Goal: Transaction & Acquisition: Purchase product/service

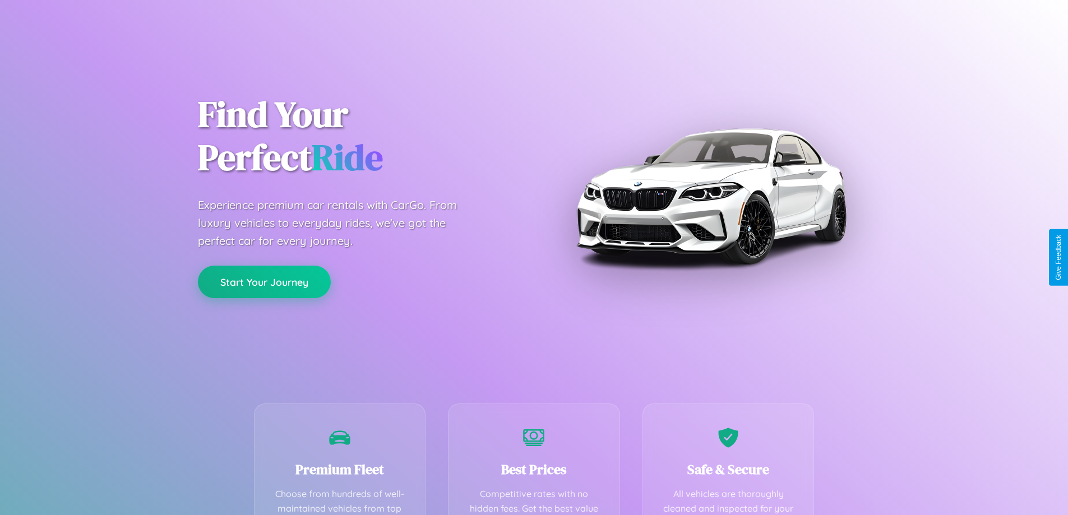
click at [264, 283] on button "Start Your Journey" at bounding box center [264, 282] width 133 height 33
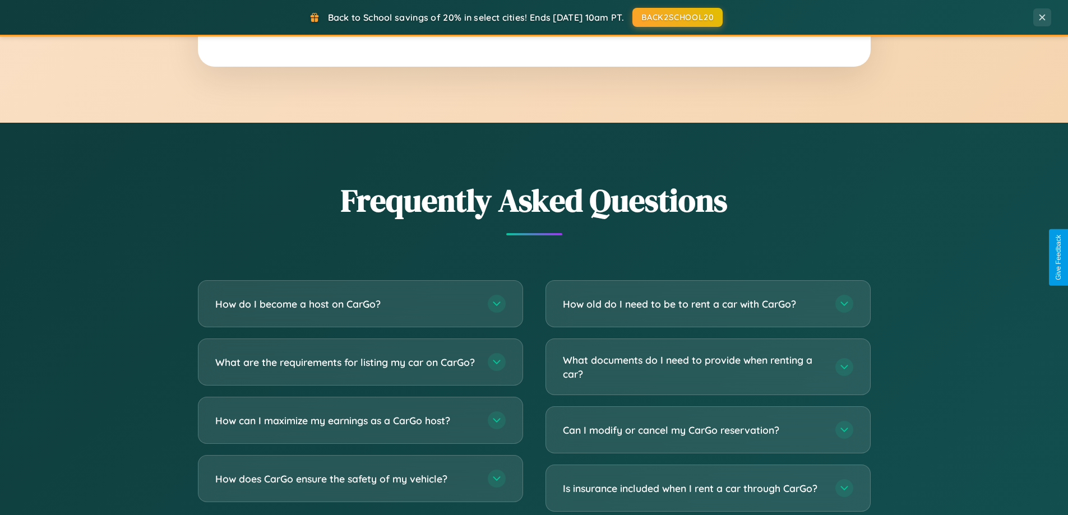
scroll to position [2158, 0]
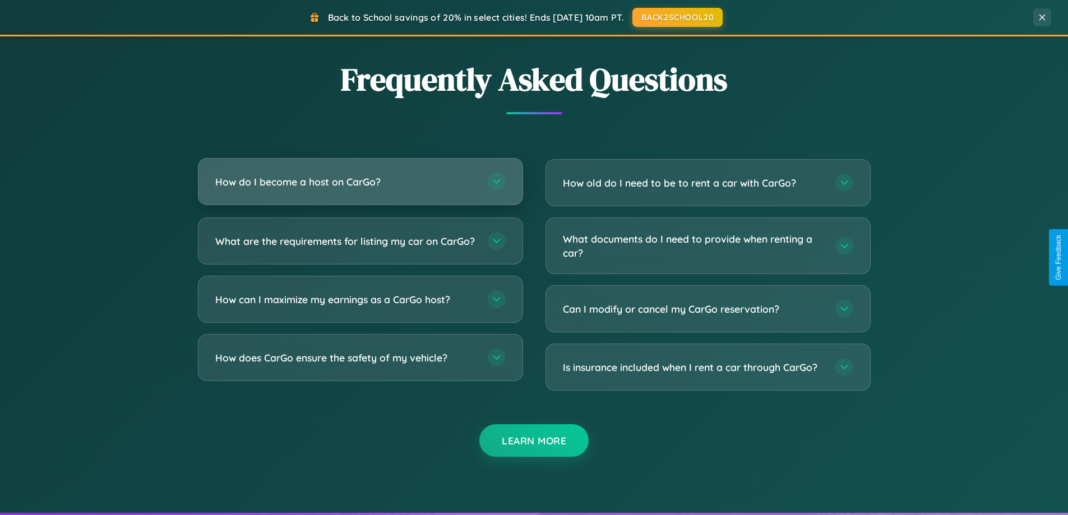
click at [360, 182] on h3 "How do I become a host on CarGo?" at bounding box center [345, 182] width 261 height 14
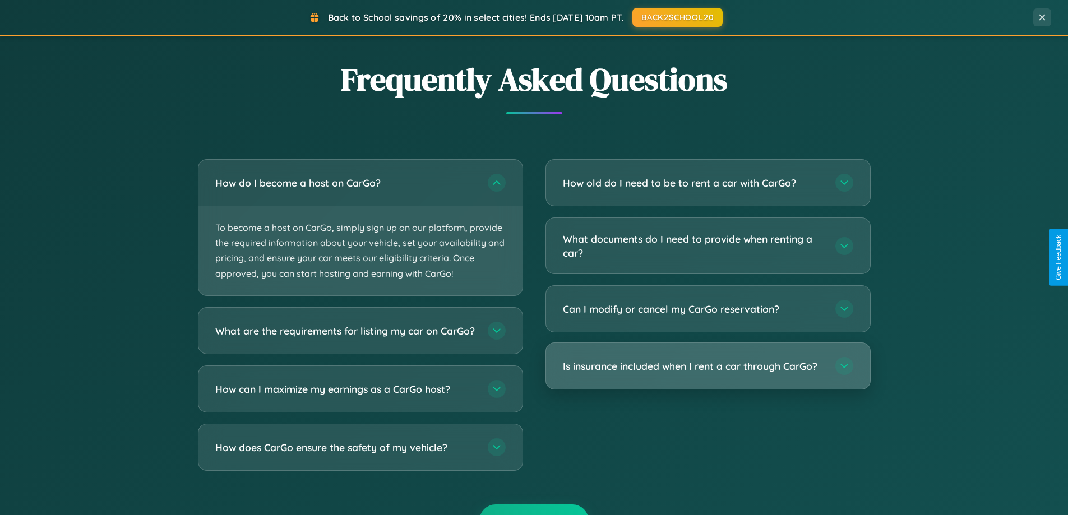
click at [708, 367] on h3 "Is insurance included when I rent a car through CarGo?" at bounding box center [693, 366] width 261 height 14
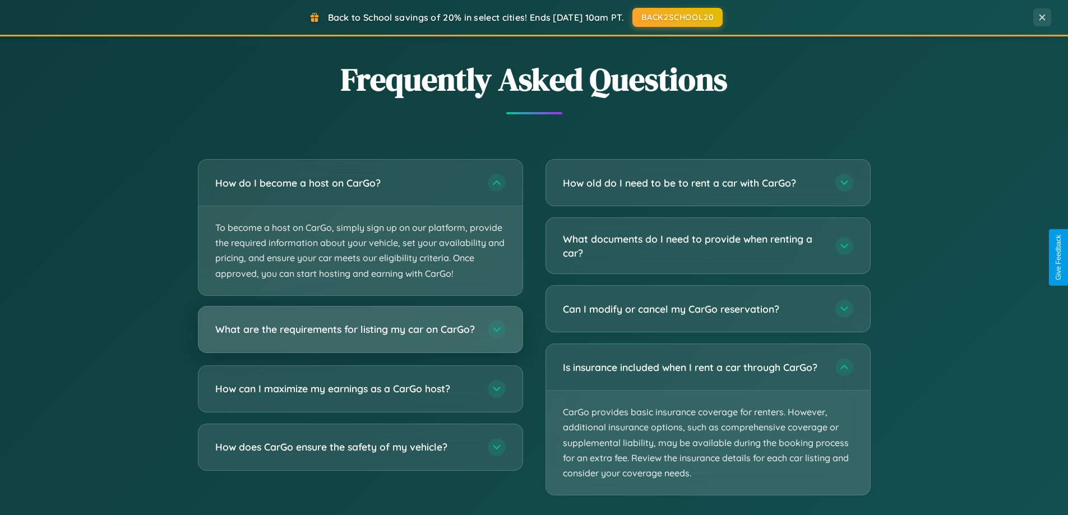
click at [360, 335] on h3 "What are the requirements for listing my car on CarGo?" at bounding box center [345, 329] width 261 height 14
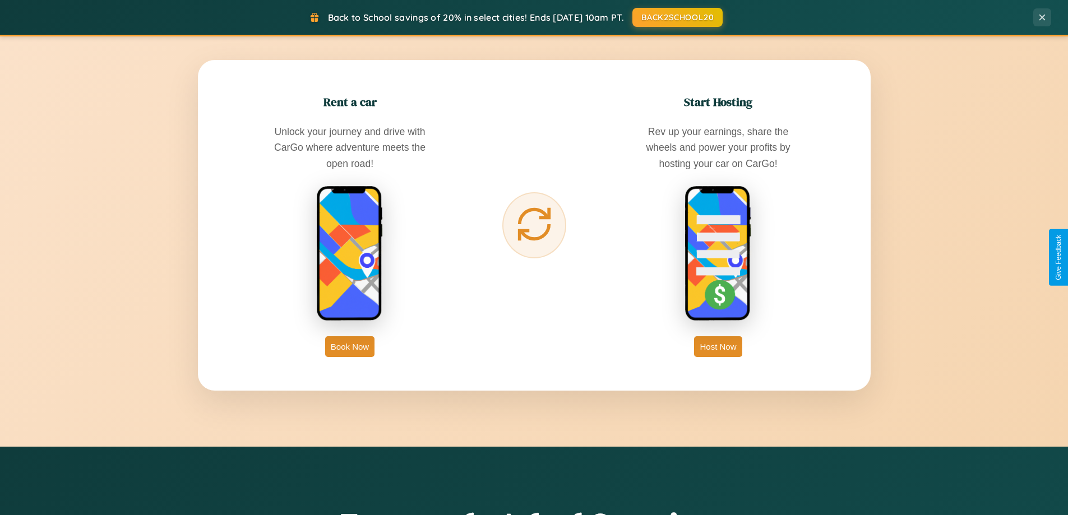
scroll to position [483, 0]
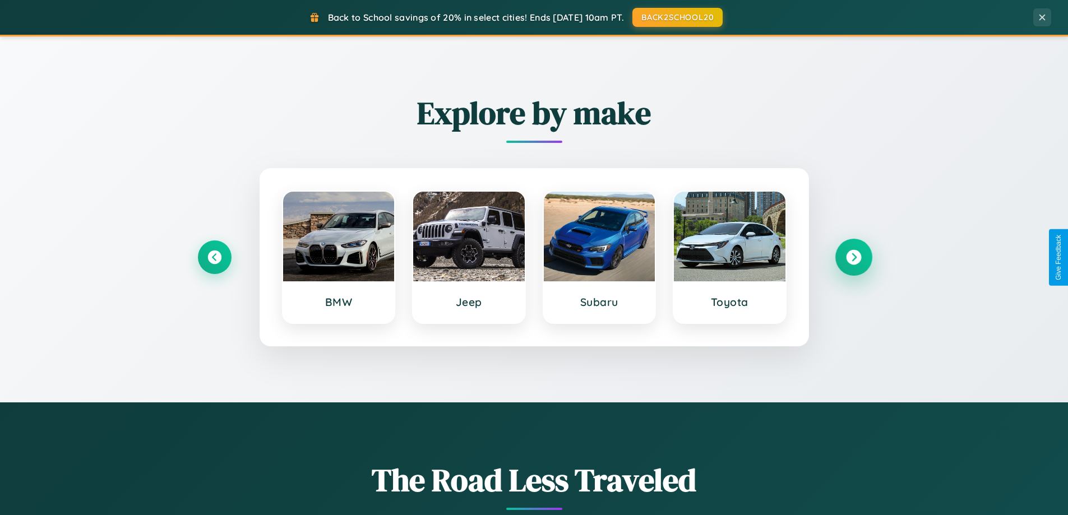
click at [853, 257] on icon at bounding box center [853, 257] width 15 height 15
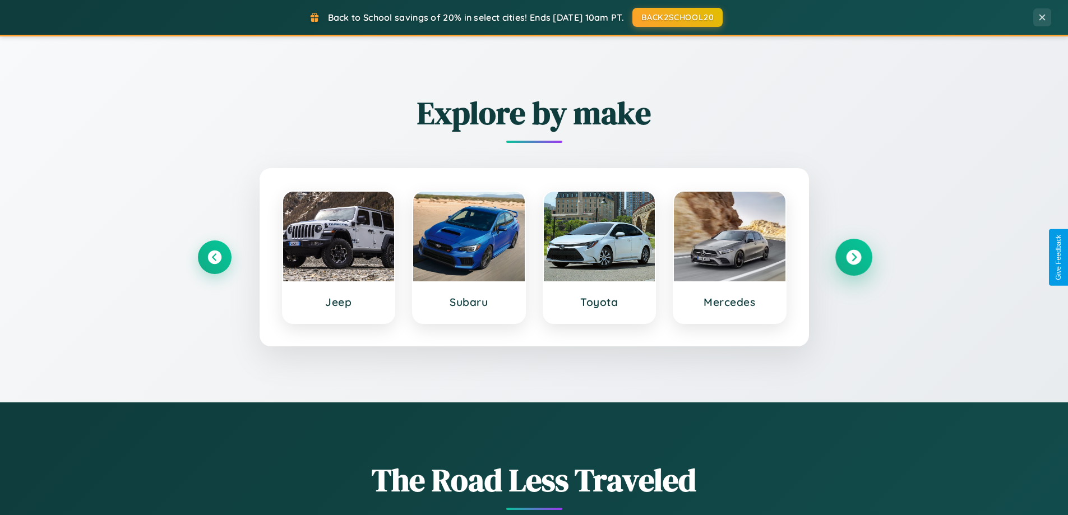
click at [853, 257] on icon at bounding box center [853, 257] width 15 height 15
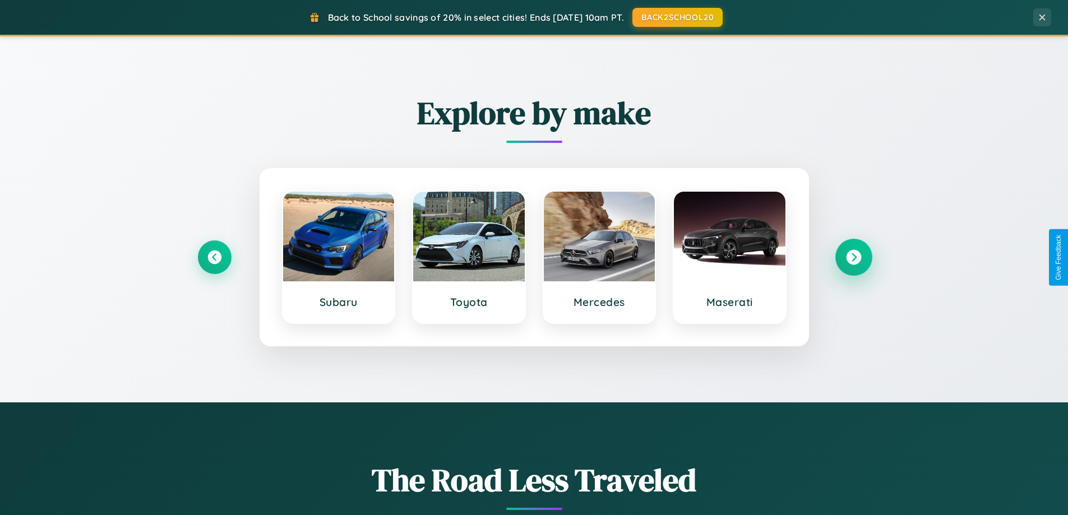
click at [853, 257] on icon at bounding box center [853, 257] width 15 height 15
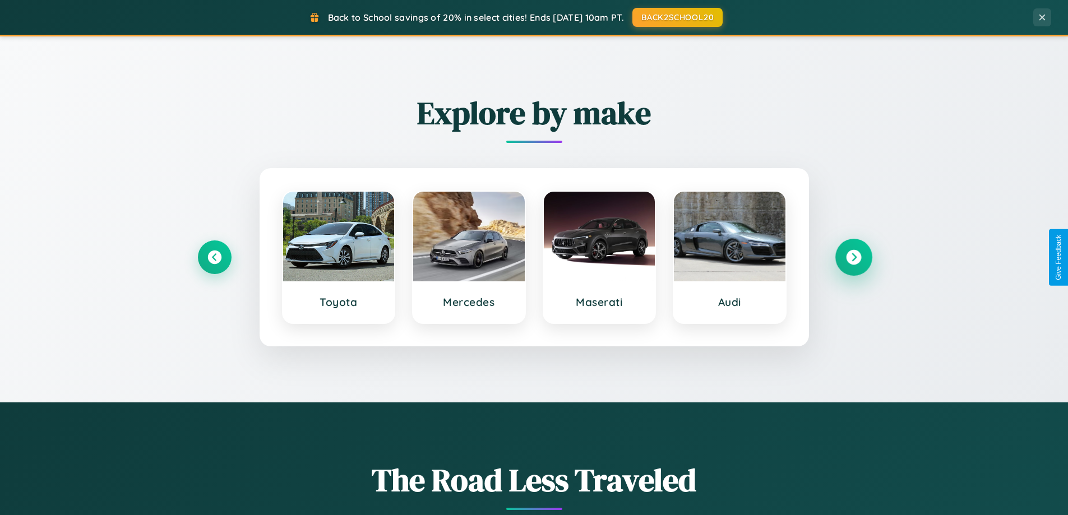
click at [853, 257] on icon at bounding box center [853, 257] width 15 height 15
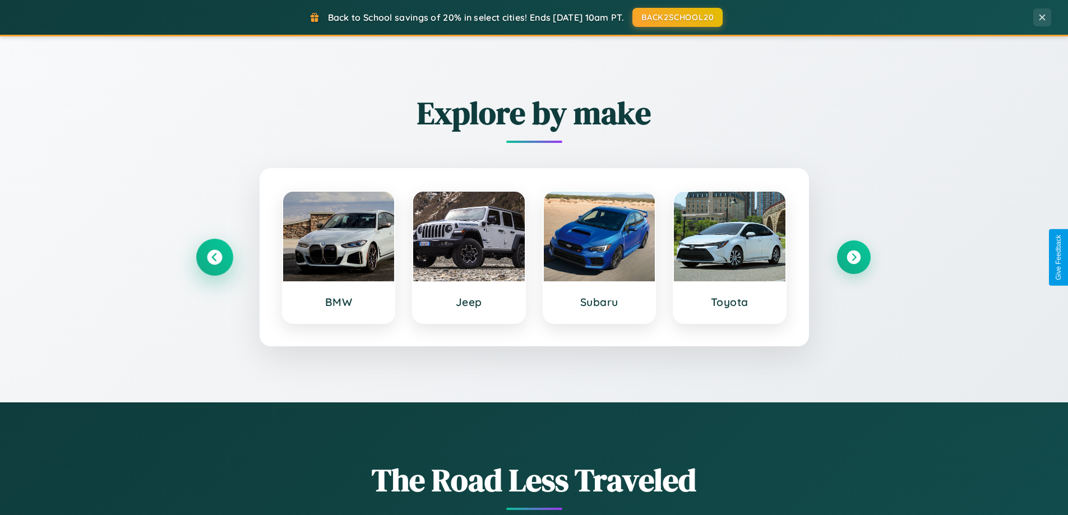
click at [214, 257] on icon at bounding box center [214, 257] width 15 height 15
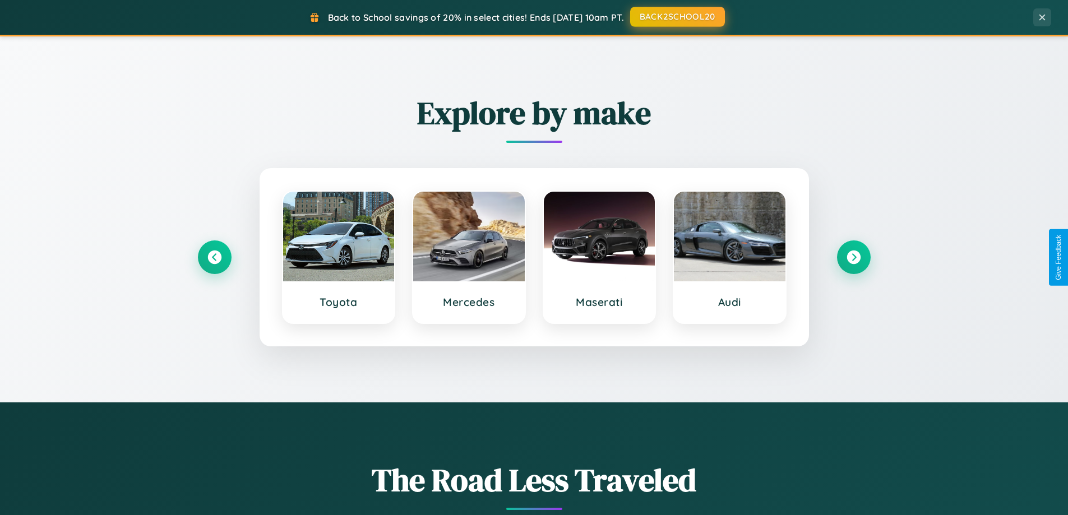
click at [677, 17] on button "BACK2SCHOOL20" at bounding box center [677, 17] width 95 height 20
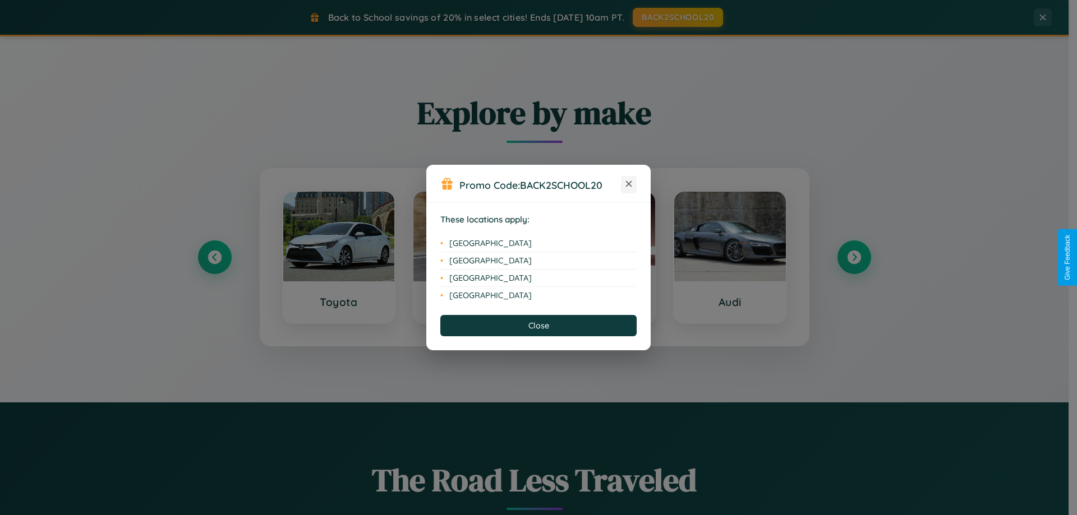
click at [629, 184] on icon at bounding box center [629, 184] width 6 height 6
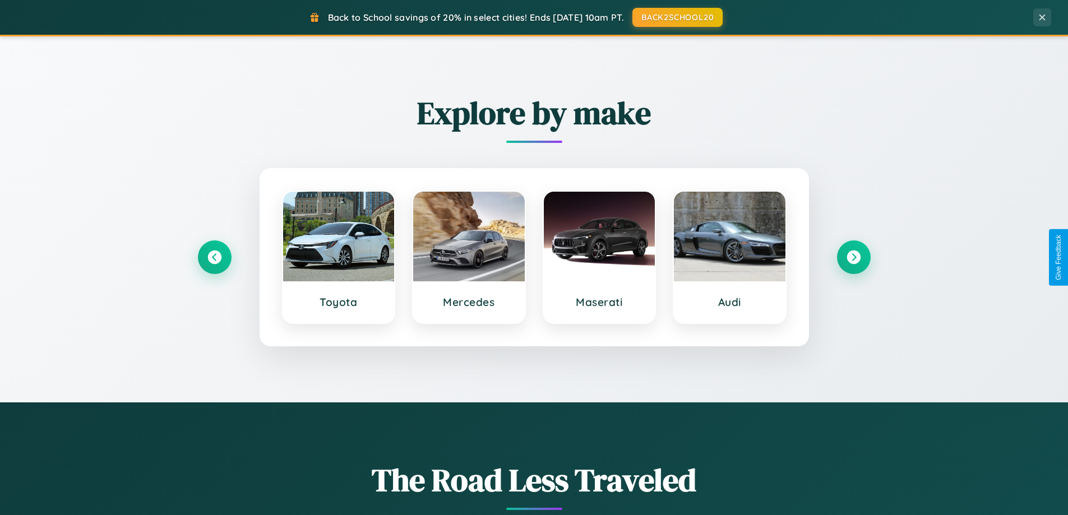
scroll to position [0, 0]
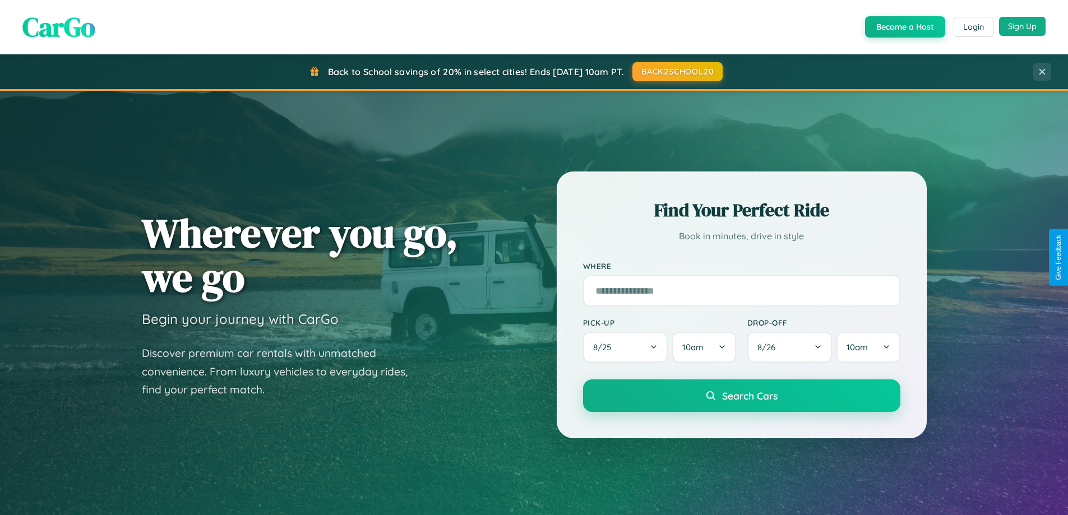
click at [1022, 26] on button "Sign Up" at bounding box center [1022, 26] width 47 height 19
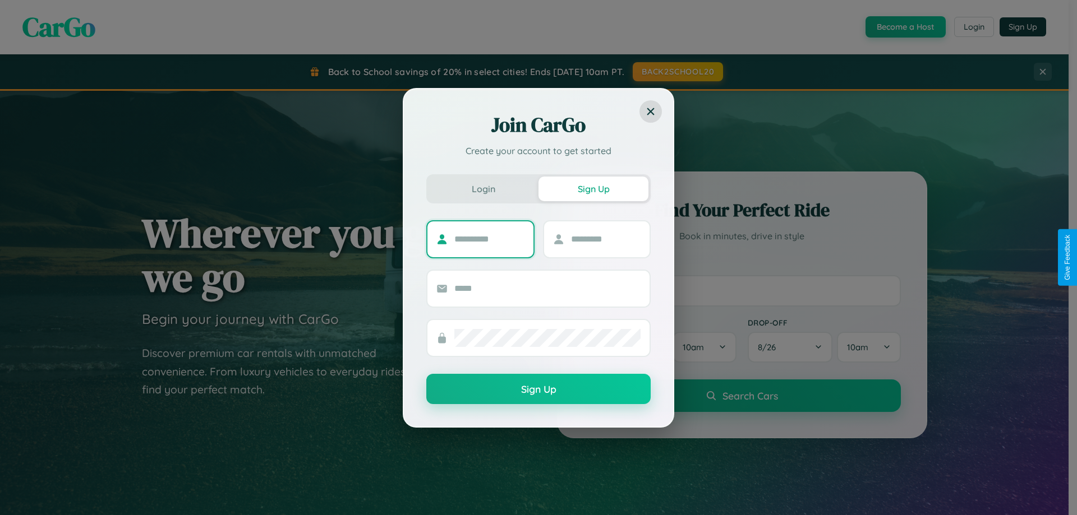
click at [489, 239] on input "text" at bounding box center [489, 239] width 70 height 18
type input "*****"
click at [605, 239] on input "text" at bounding box center [606, 239] width 70 height 18
type input "*****"
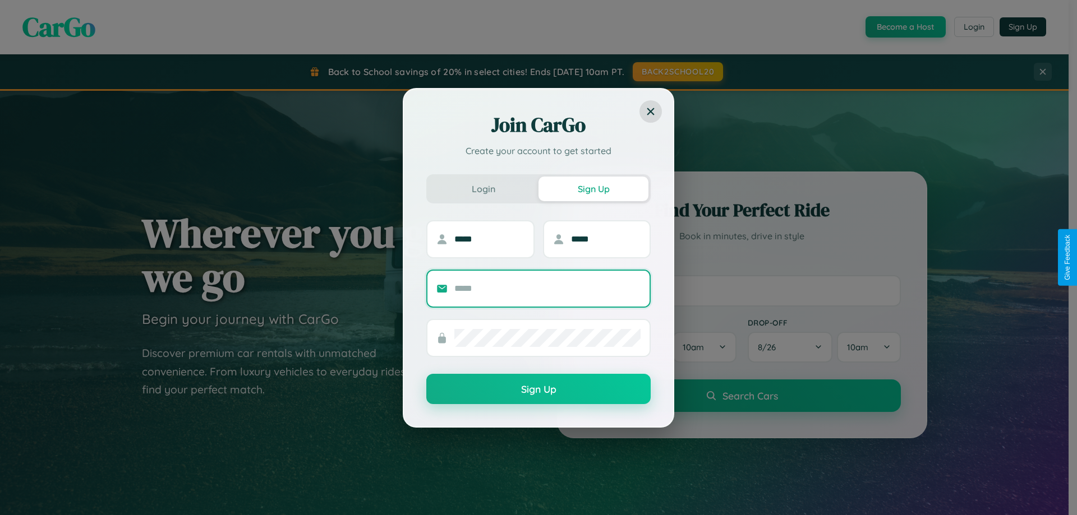
click at [547, 288] on input "text" at bounding box center [547, 289] width 186 height 18
type input "**********"
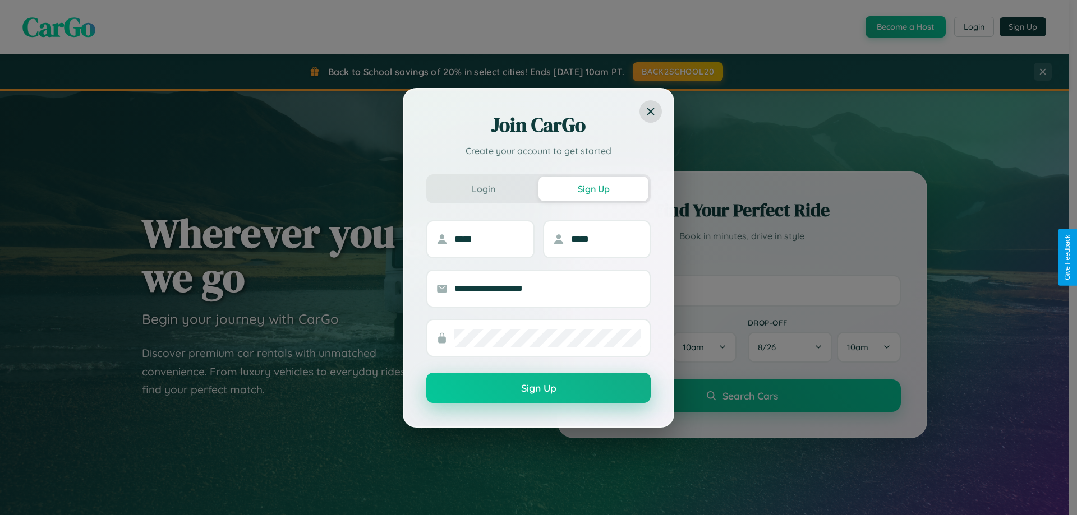
click at [538, 389] on button "Sign Up" at bounding box center [538, 388] width 224 height 30
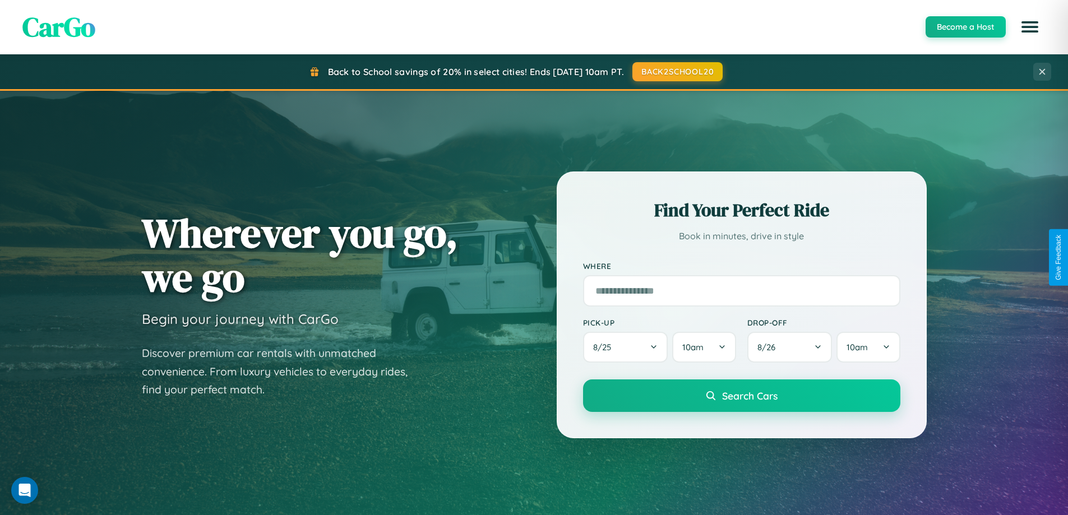
scroll to position [483, 0]
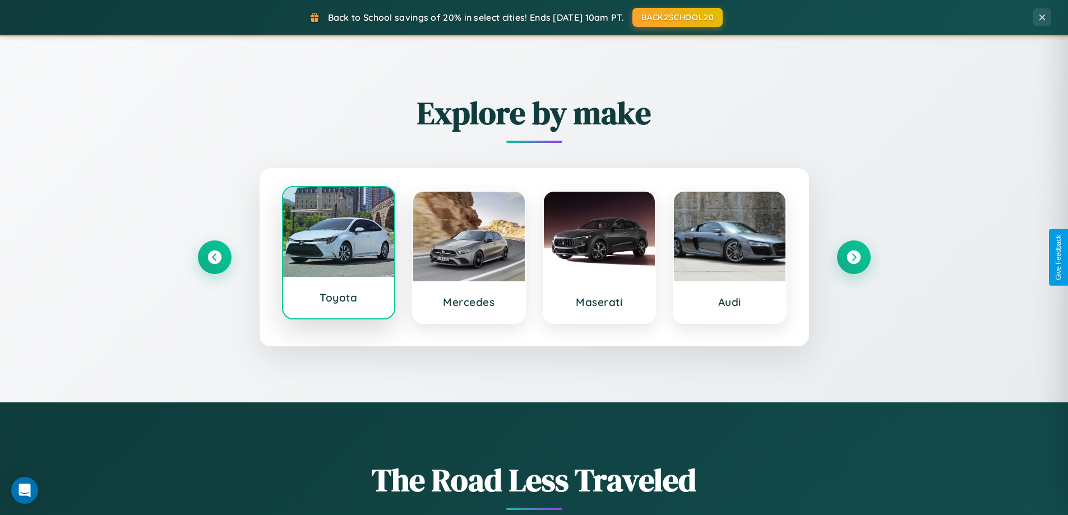
click at [338, 256] on div at bounding box center [339, 232] width 112 height 90
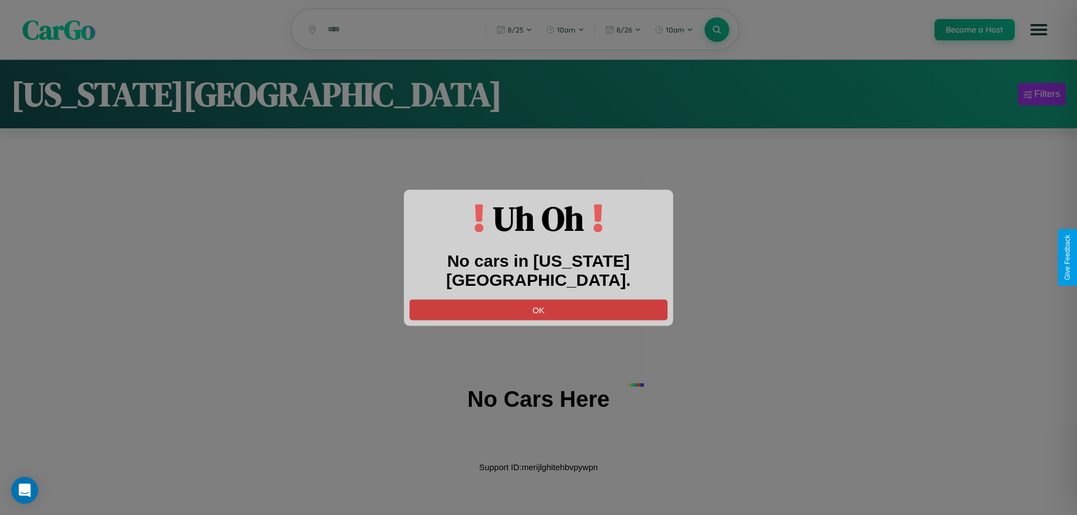
click at [538, 299] on button "OK" at bounding box center [538, 309] width 258 height 21
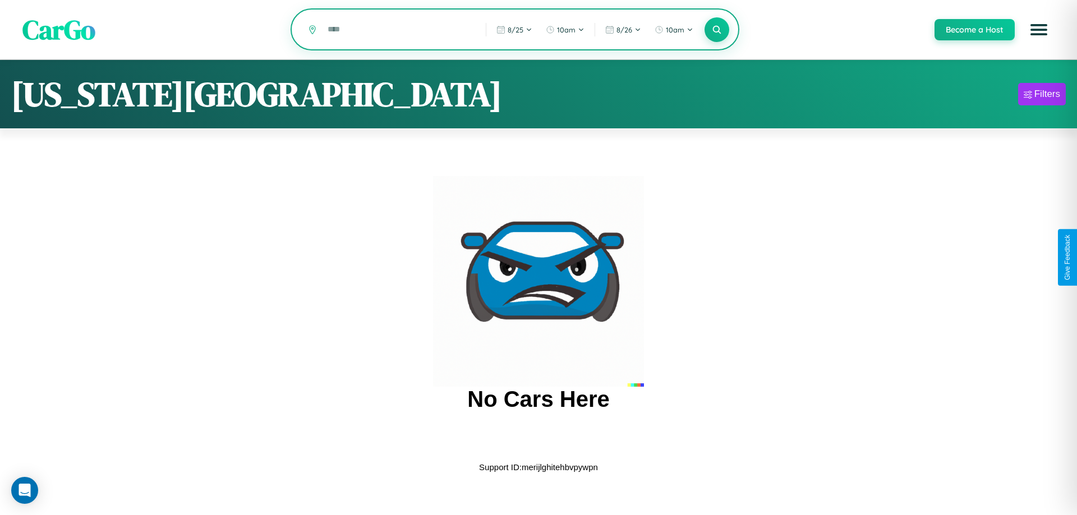
click at [398, 30] on input "text" at bounding box center [398, 30] width 153 height 20
click at [716, 30] on icon at bounding box center [716, 29] width 11 height 11
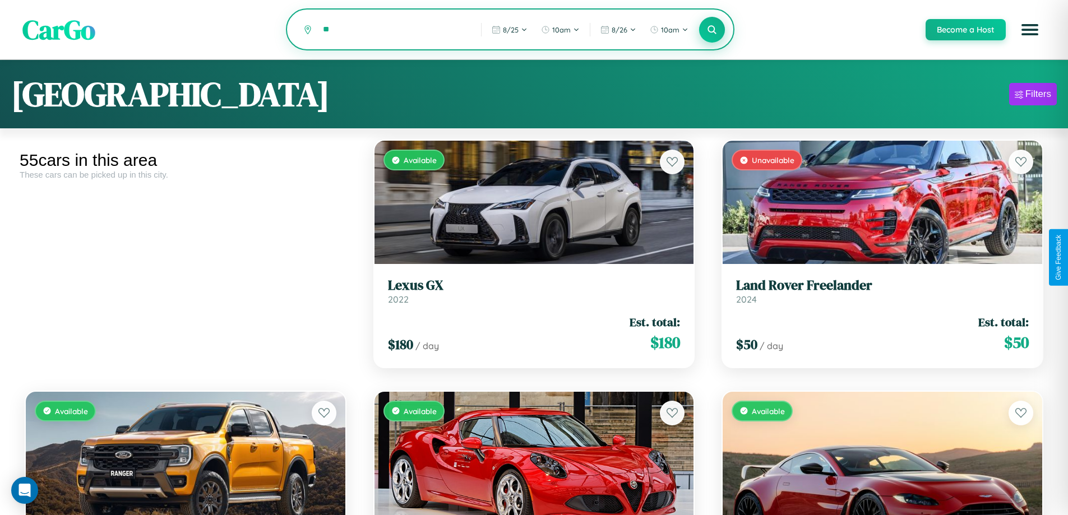
type input "*"
type input "******"
click at [712, 30] on icon at bounding box center [712, 29] width 11 height 11
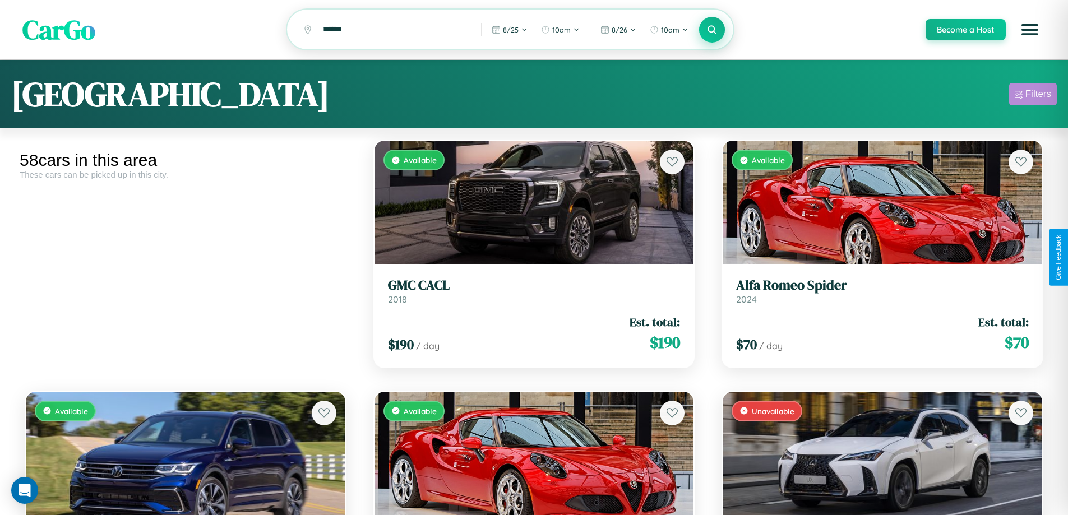
click at [1033, 96] on div "Filters" at bounding box center [1038, 94] width 26 height 11
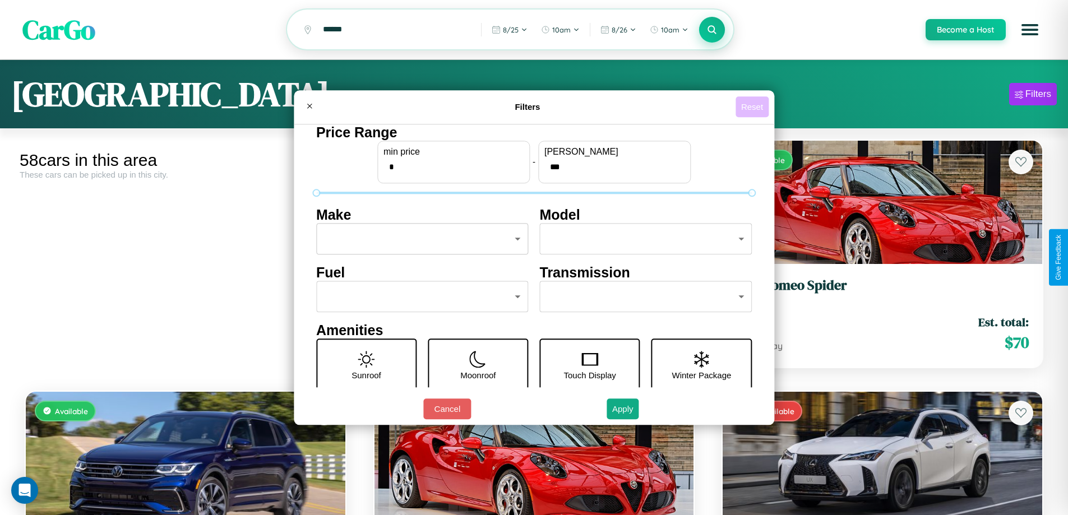
click at [754, 107] on button "Reset" at bounding box center [752, 106] width 33 height 21
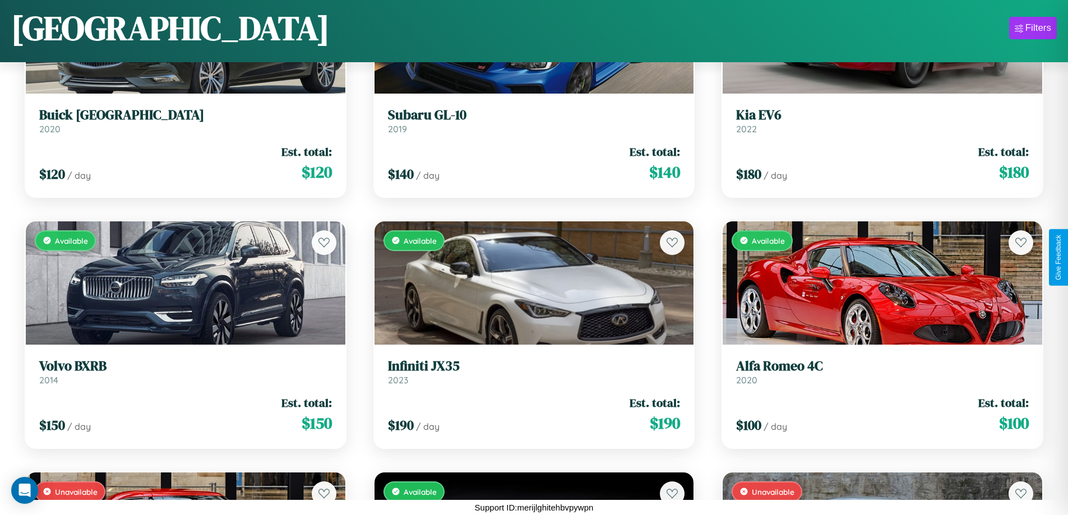
scroll to position [3672, 0]
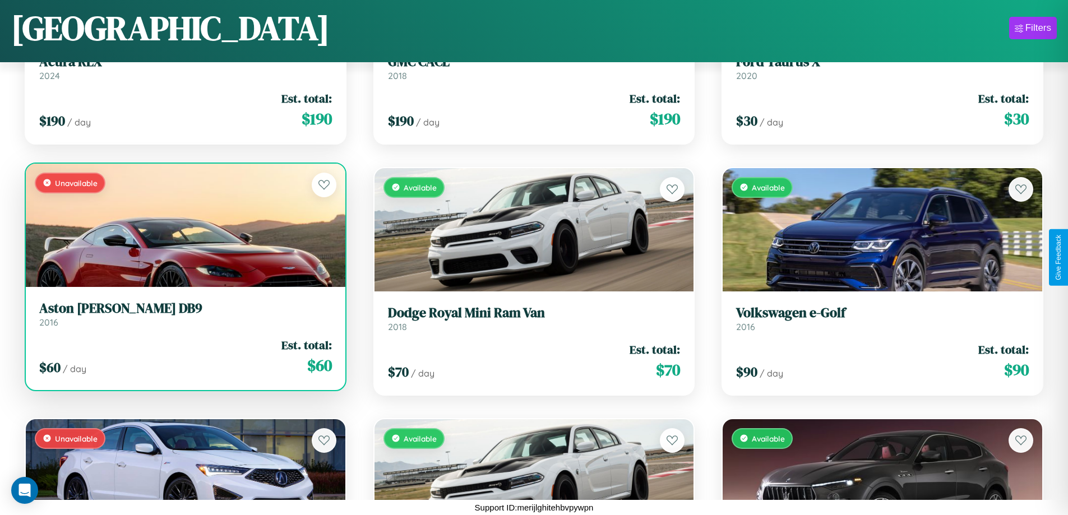
click at [184, 229] on div "Unavailable" at bounding box center [186, 225] width 320 height 123
click at [184, 225] on div "Unavailable" at bounding box center [186, 225] width 320 height 123
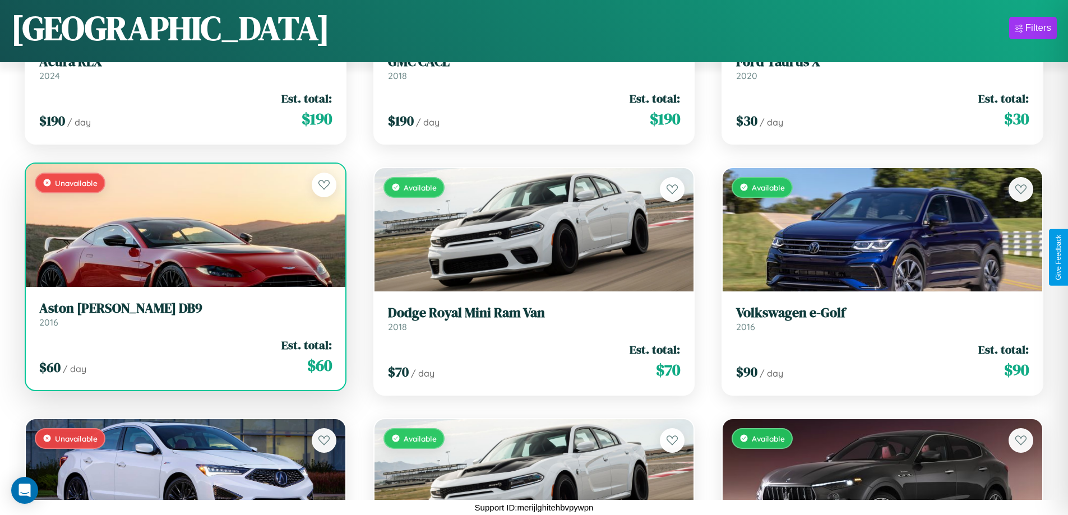
click at [184, 225] on div "Unavailable" at bounding box center [186, 225] width 320 height 123
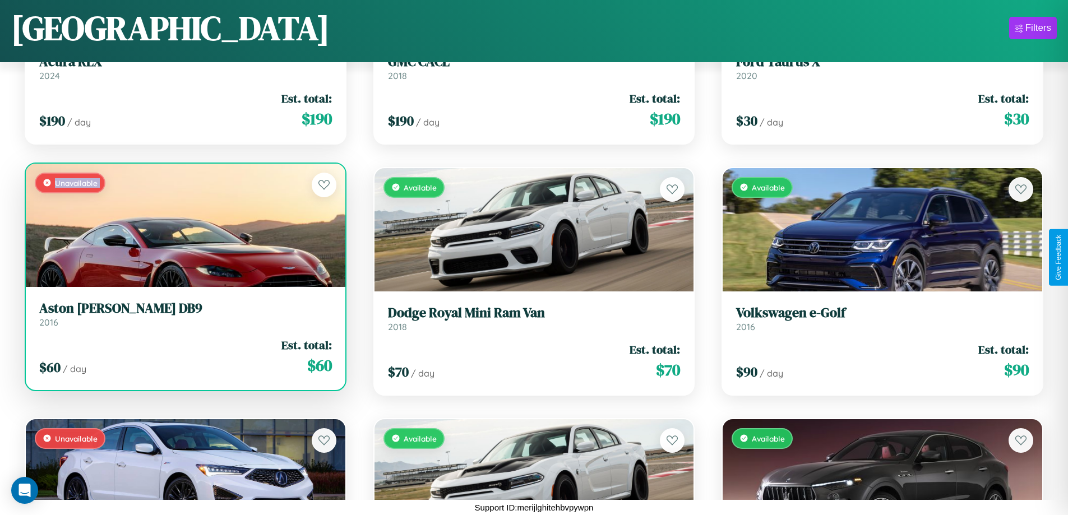
click at [184, 225] on div "Unavailable" at bounding box center [186, 225] width 320 height 123
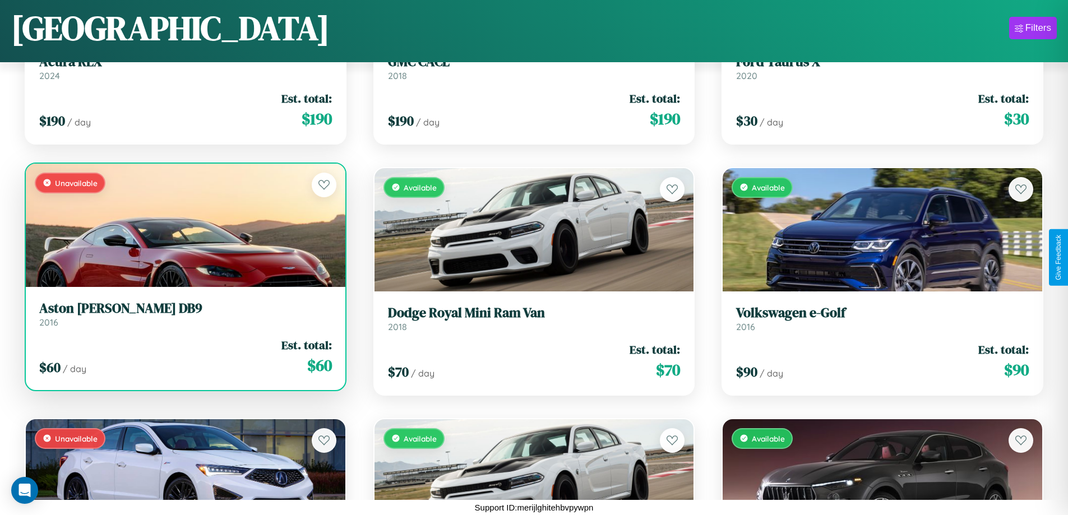
click at [184, 225] on div "Unavailable" at bounding box center [186, 225] width 320 height 123
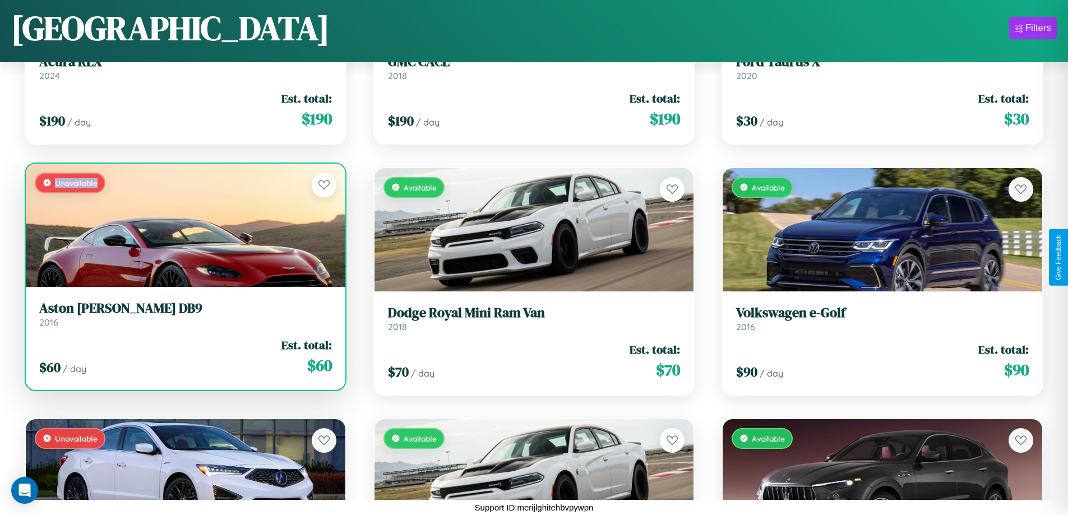
click at [184, 225] on div "Unavailable" at bounding box center [186, 225] width 320 height 123
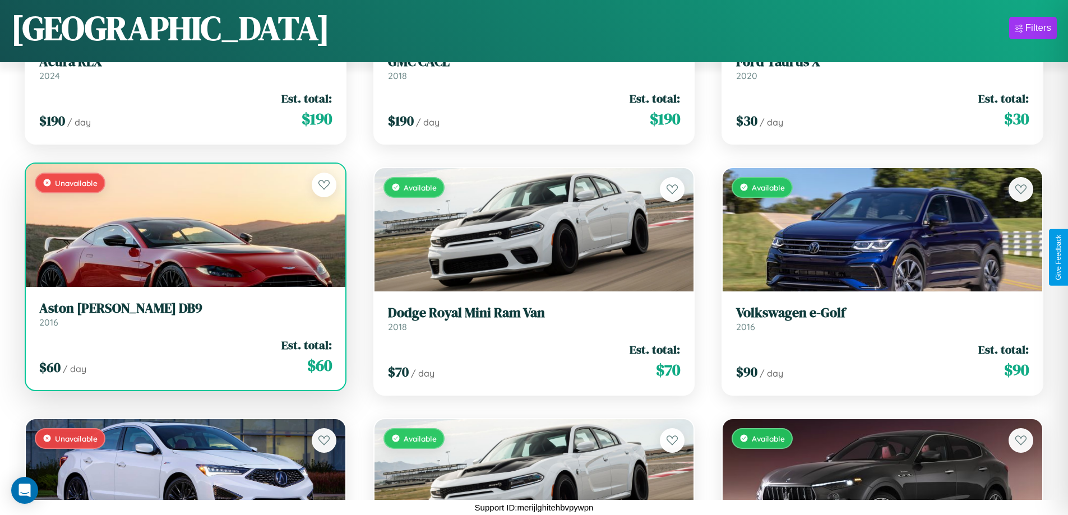
click at [184, 314] on h3 "Aston [PERSON_NAME] DB9" at bounding box center [185, 309] width 293 height 16
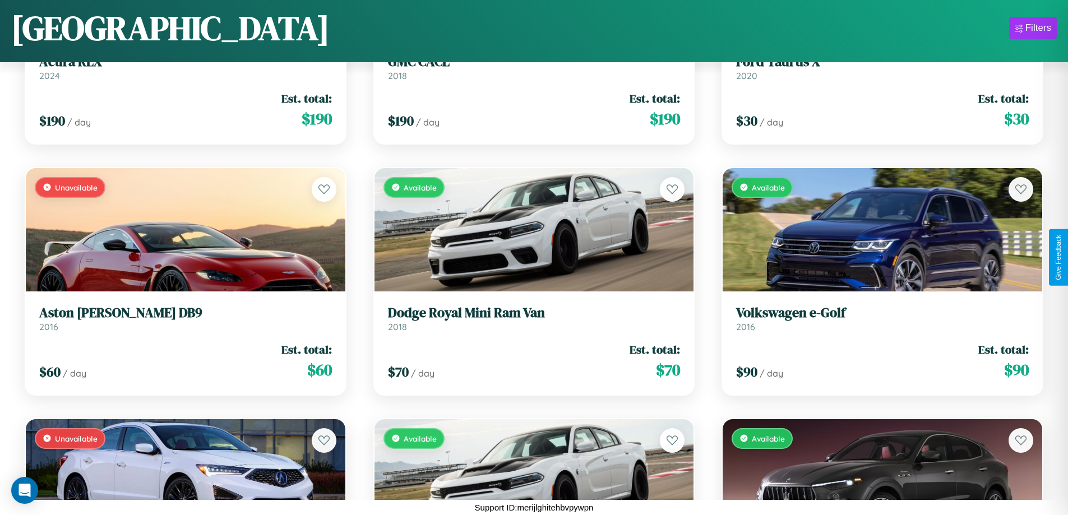
scroll to position [53, 0]
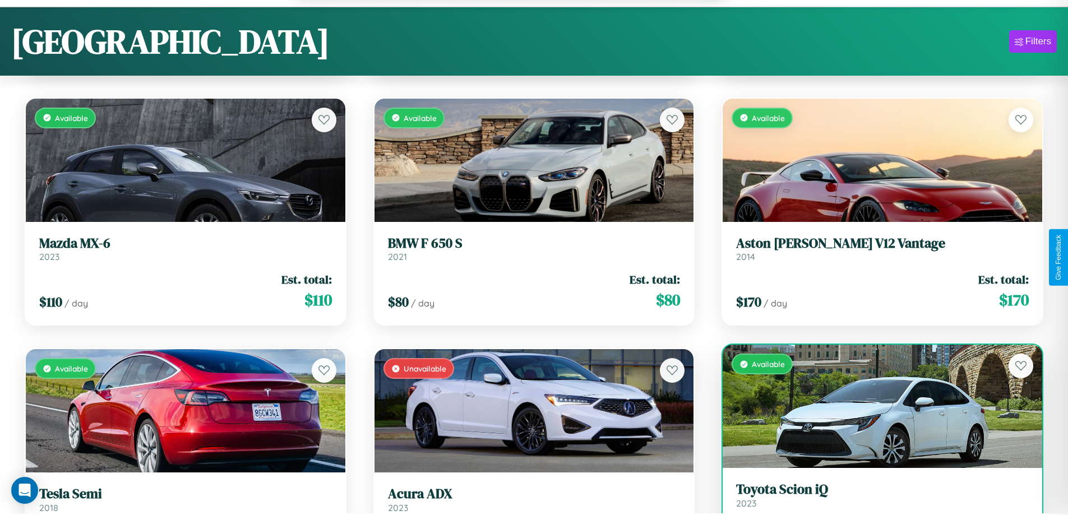
click at [875, 498] on h3 "Toyota Scion iQ" at bounding box center [882, 490] width 293 height 16
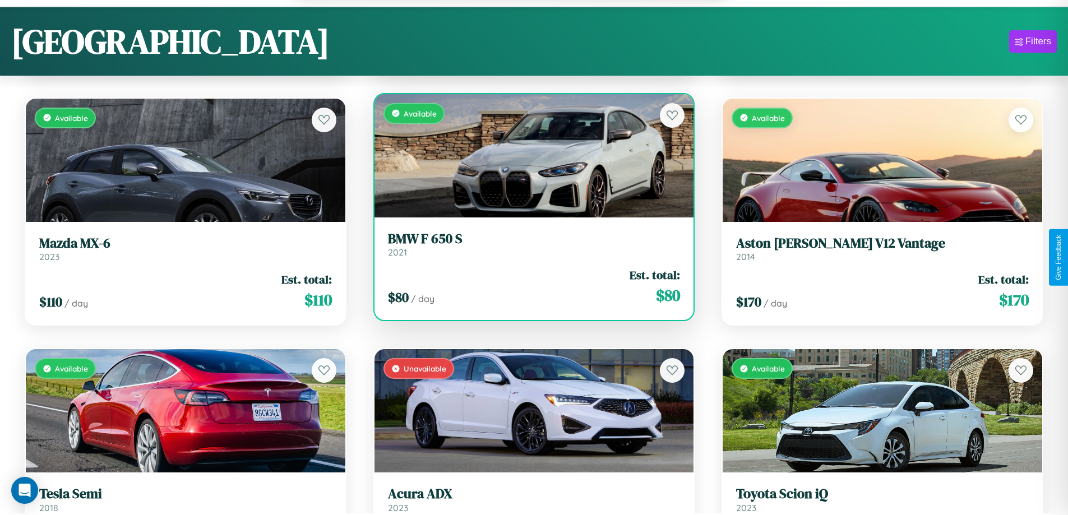
scroll to position [2668, 0]
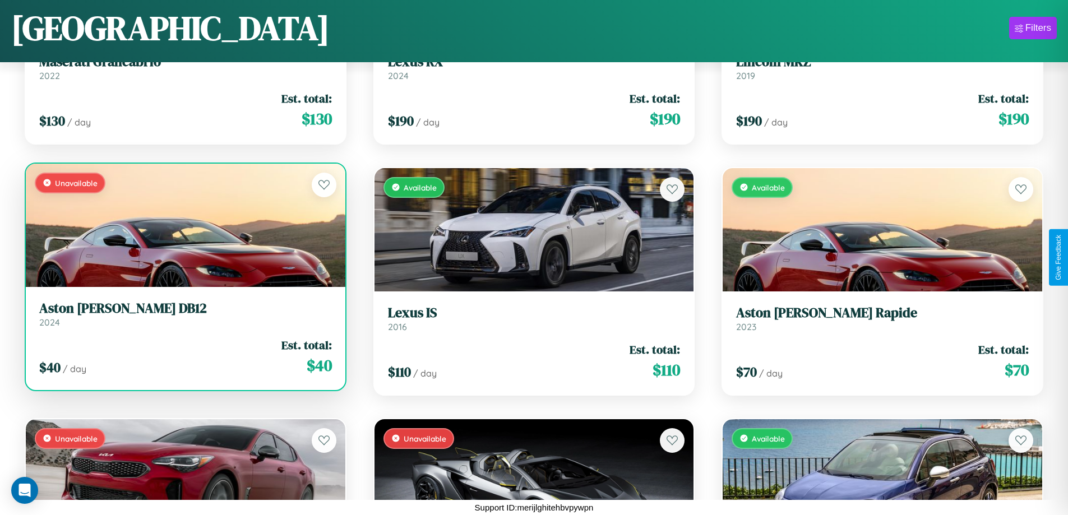
click at [184, 318] on link "Aston [PERSON_NAME] DB12 2024" at bounding box center [185, 314] width 293 height 27
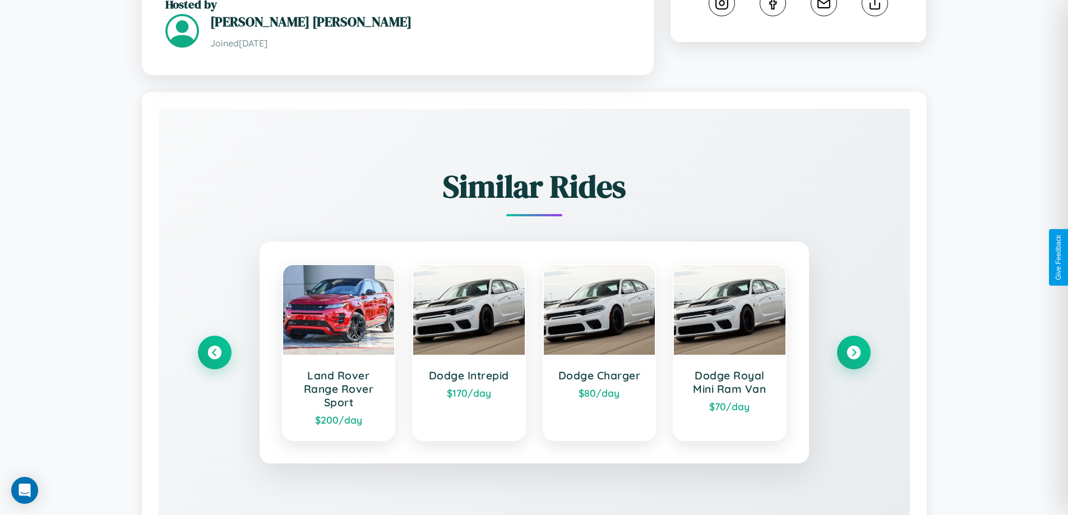
scroll to position [671, 0]
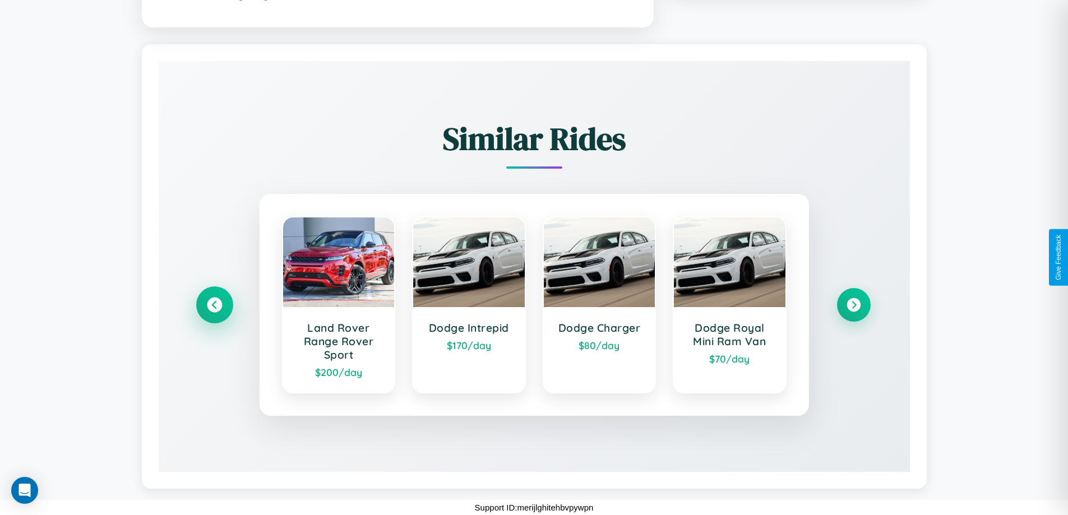
click at [214, 304] on icon at bounding box center [214, 304] width 15 height 15
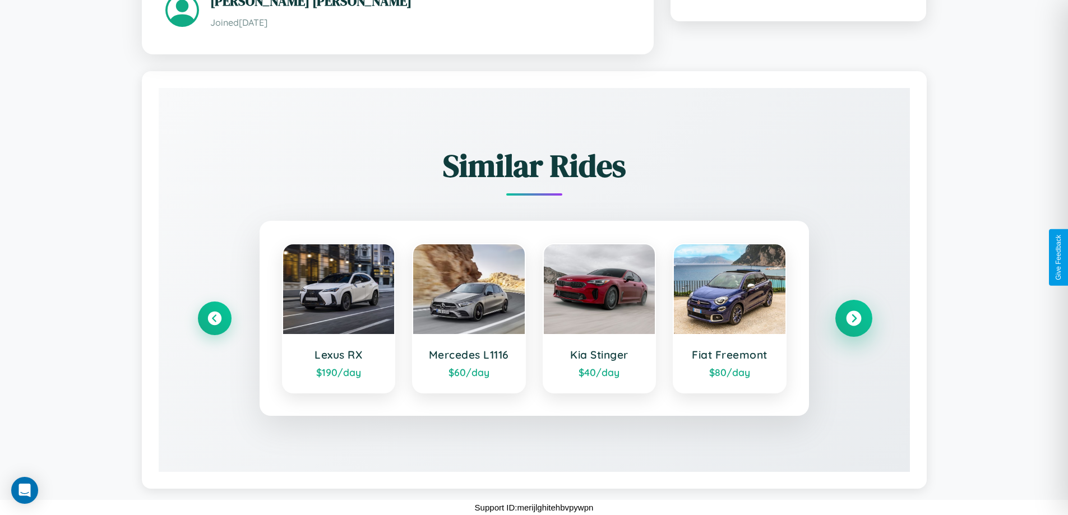
click at [853, 318] on icon at bounding box center [853, 318] width 15 height 15
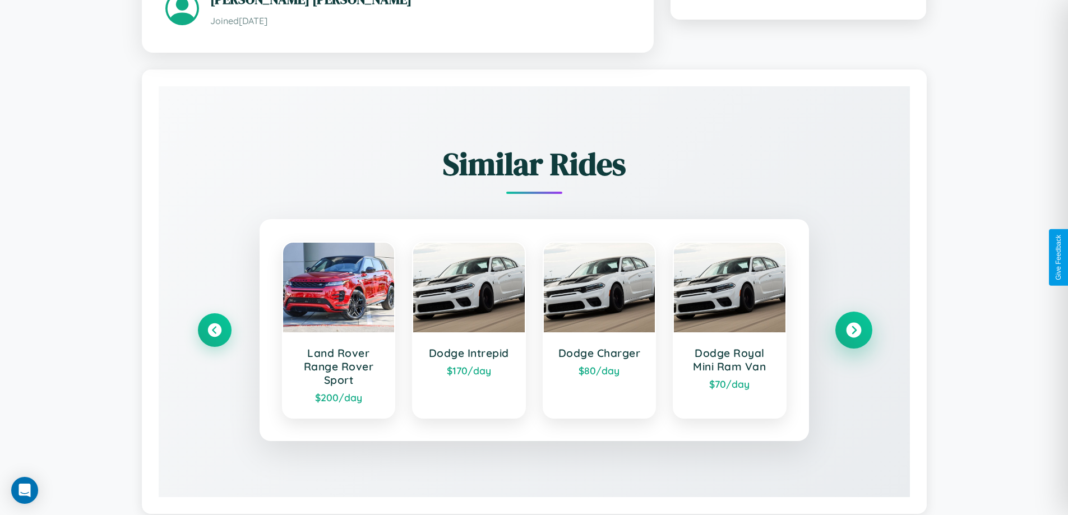
click at [853, 331] on icon at bounding box center [853, 329] width 15 height 15
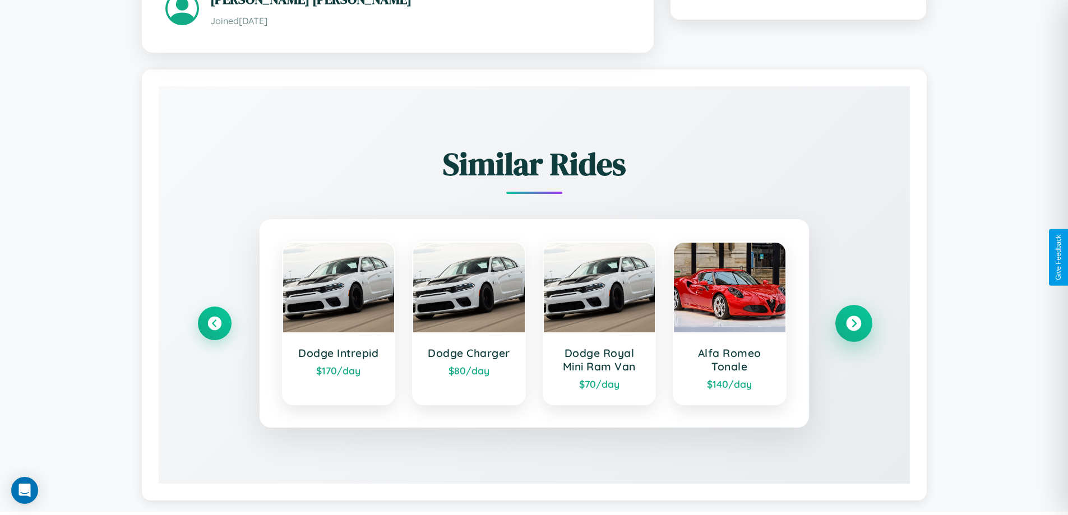
click at [853, 325] on icon at bounding box center [853, 323] width 15 height 15
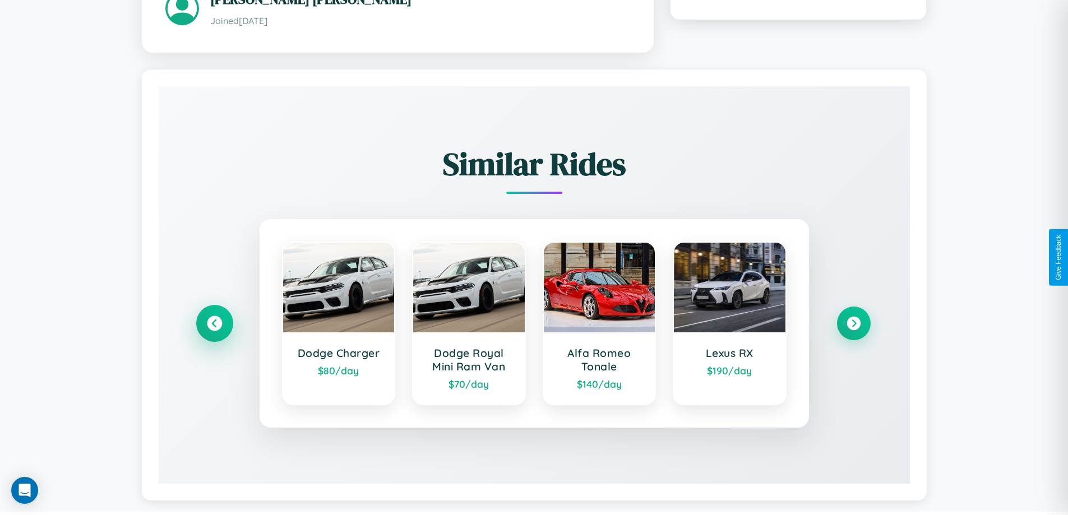
click at [214, 325] on icon at bounding box center [214, 323] width 15 height 15
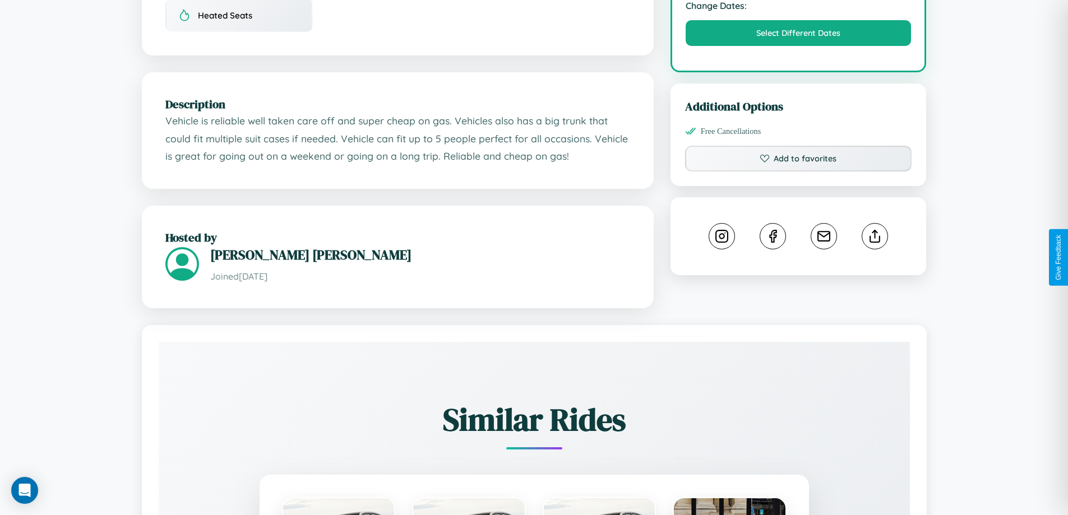
scroll to position [368, 0]
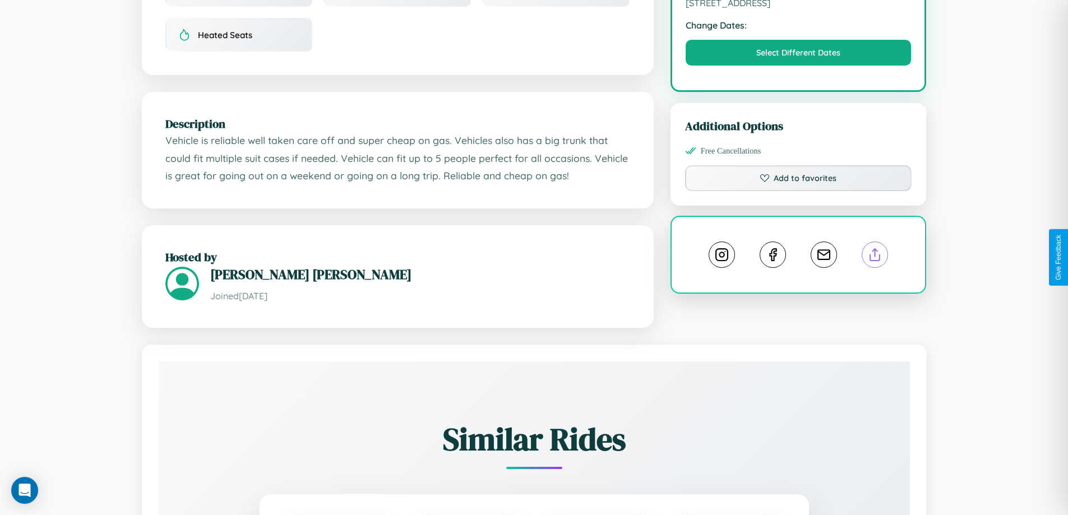
click at [875, 256] on line at bounding box center [875, 253] width 0 height 8
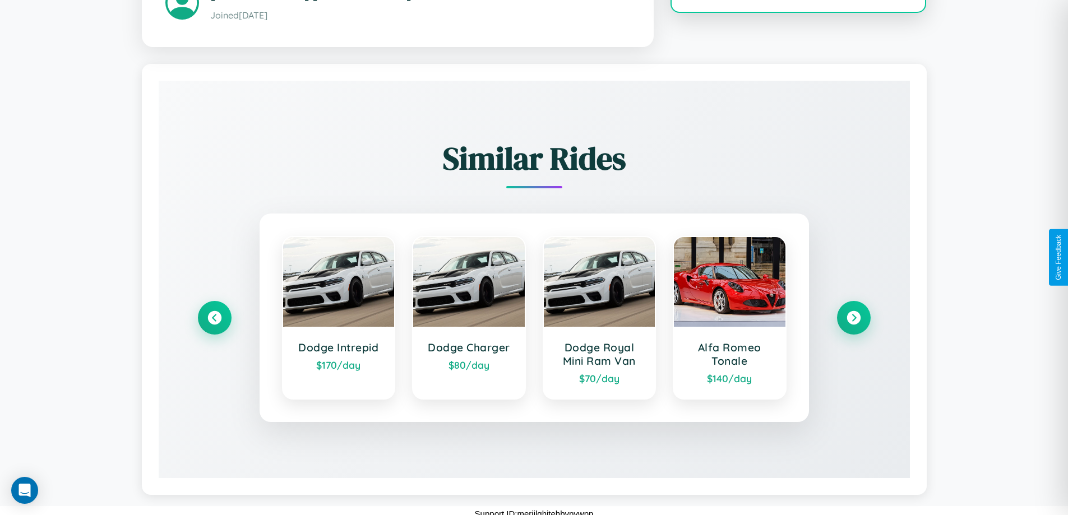
scroll to position [657, 0]
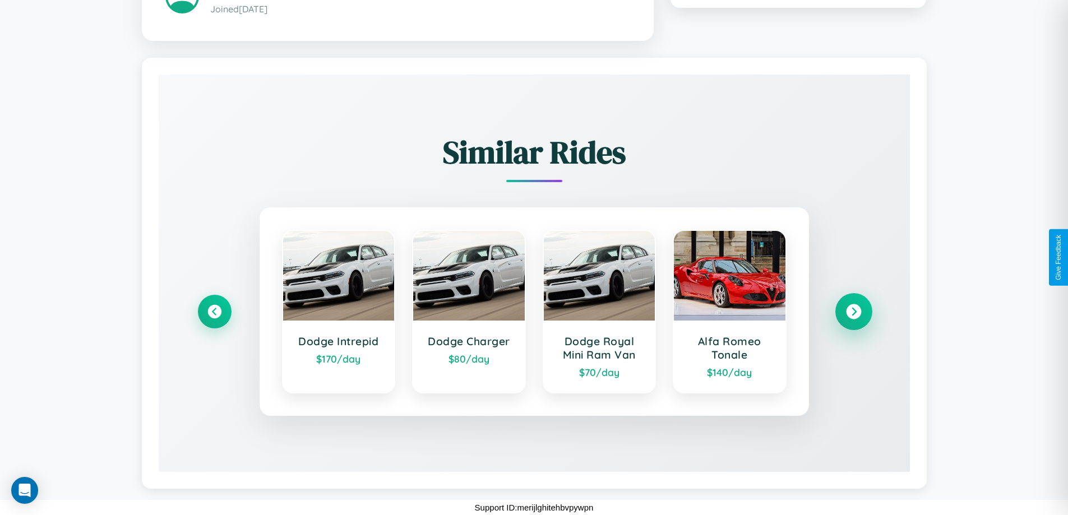
click at [853, 311] on icon at bounding box center [853, 311] width 15 height 15
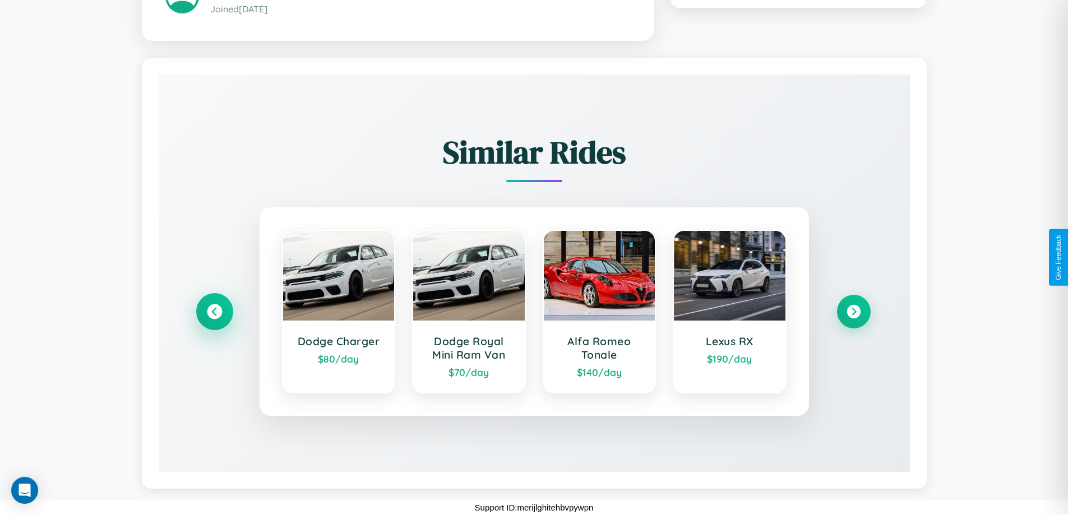
click at [214, 311] on icon at bounding box center [214, 311] width 15 height 15
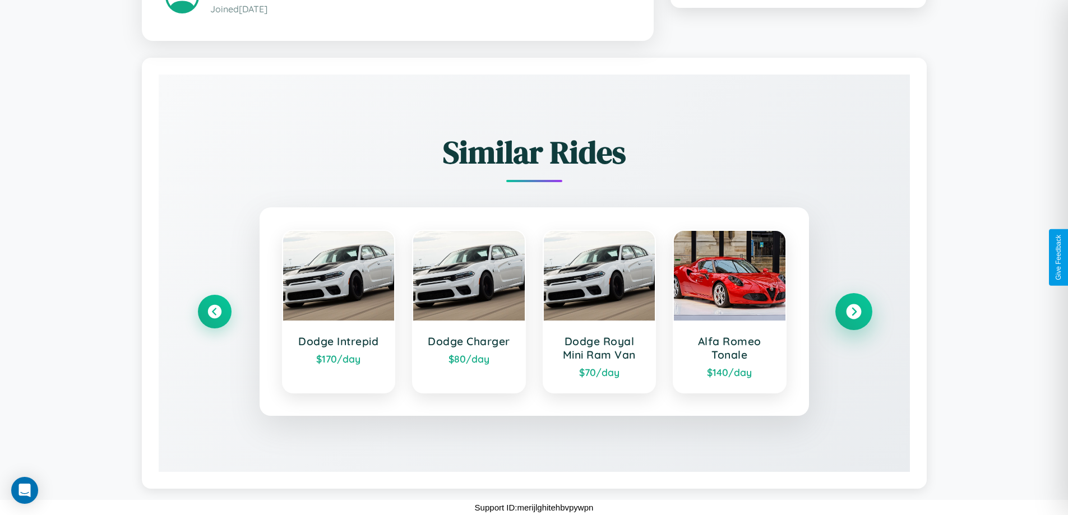
click at [853, 311] on icon at bounding box center [853, 311] width 15 height 15
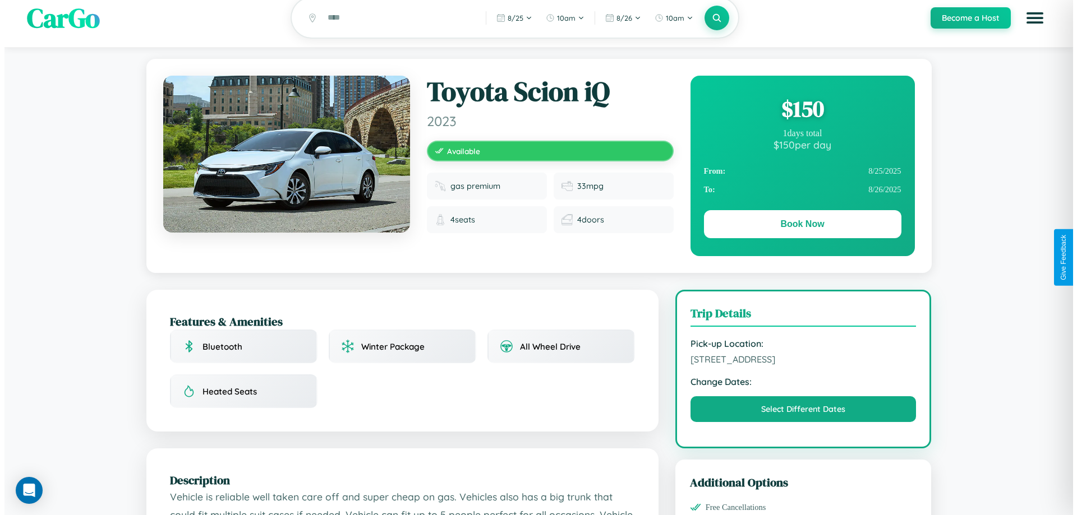
scroll to position [0, 0]
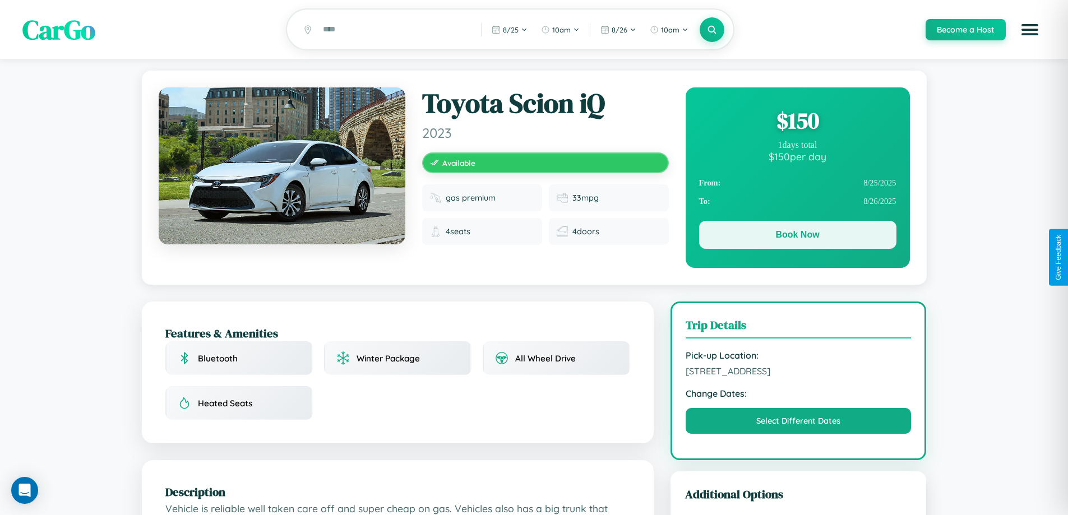
click at [797, 237] on button "Book Now" at bounding box center [797, 235] width 197 height 28
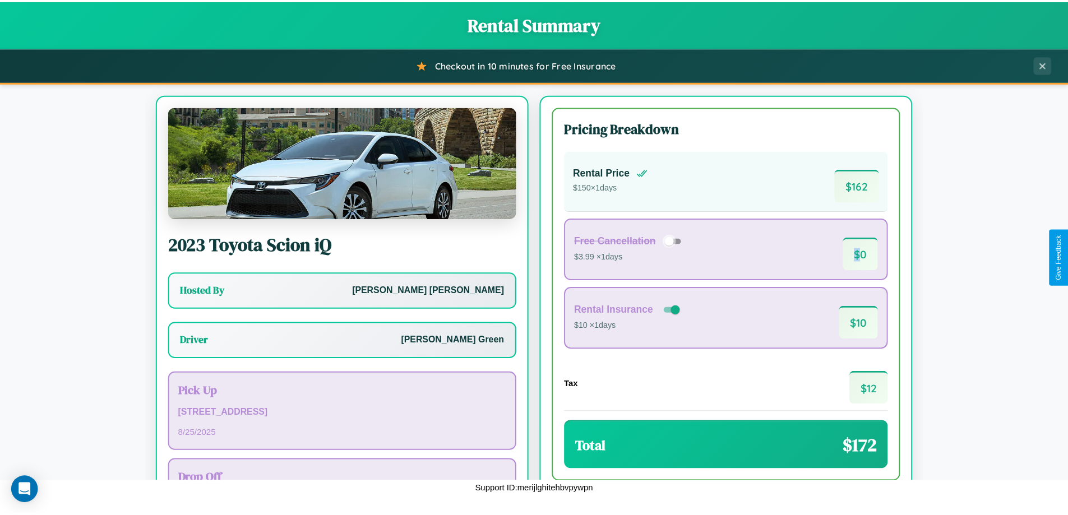
scroll to position [81, 0]
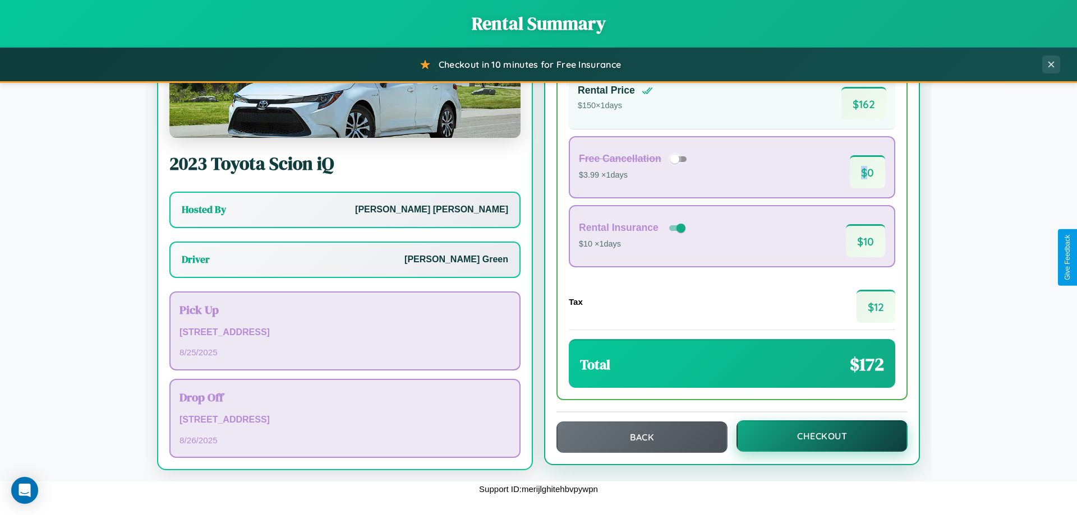
click at [814, 436] on button "Checkout" at bounding box center [821, 436] width 171 height 31
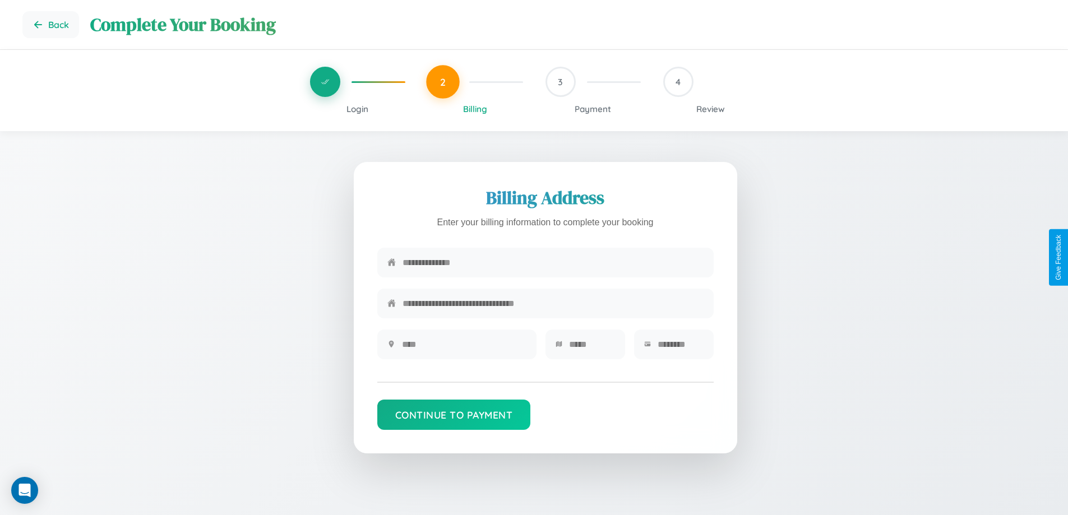
click at [553, 264] on input "text" at bounding box center [553, 262] width 301 height 27
type input "**********"
click at [464, 348] on input "text" at bounding box center [464, 344] width 124 height 27
type input "********"
click at [592, 348] on input "text" at bounding box center [592, 344] width 46 height 27
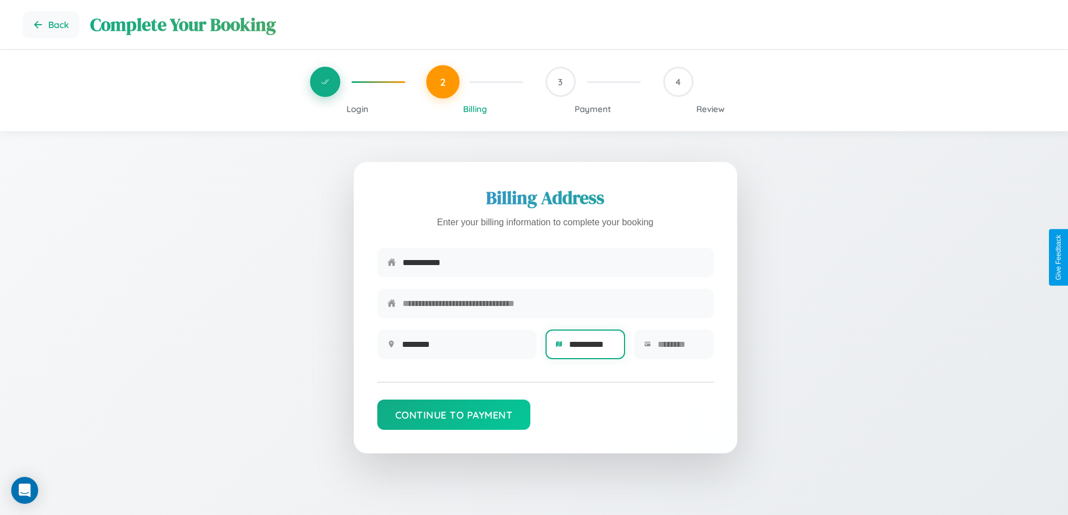
scroll to position [0, 3]
type input "**********"
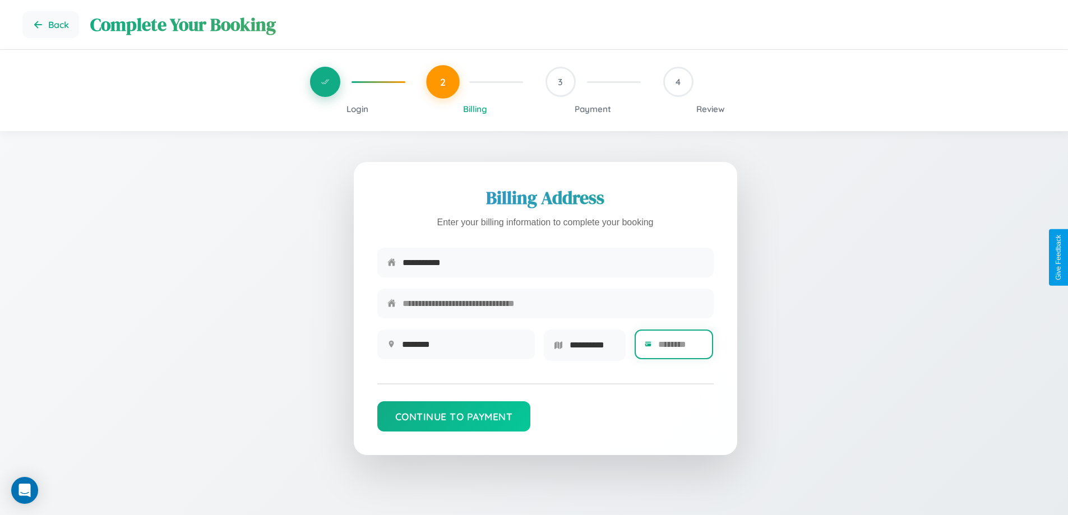
scroll to position [0, 0]
click at [680, 348] on input "text" at bounding box center [680, 344] width 45 height 27
type input "*****"
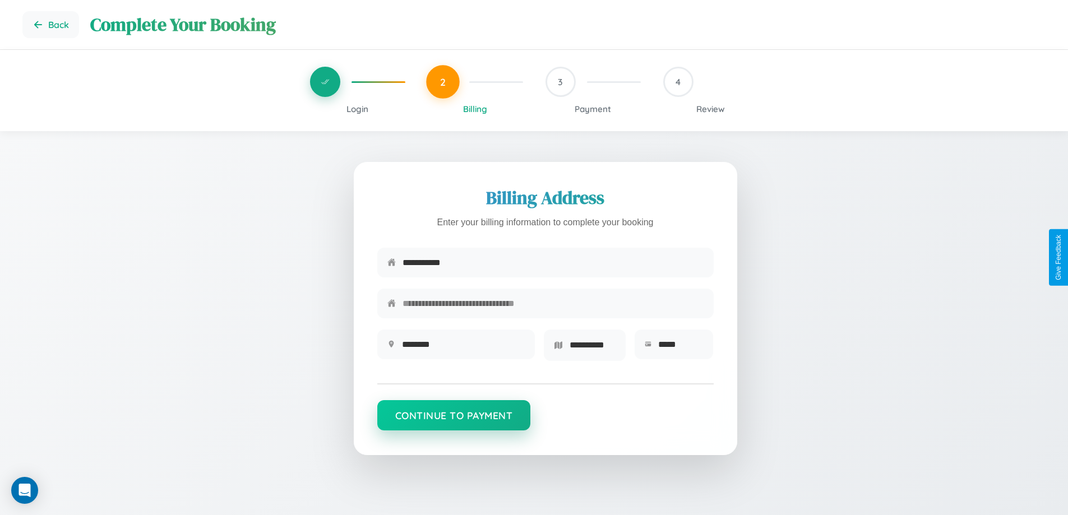
click at [454, 419] on button "Continue to Payment" at bounding box center [454, 415] width 154 height 30
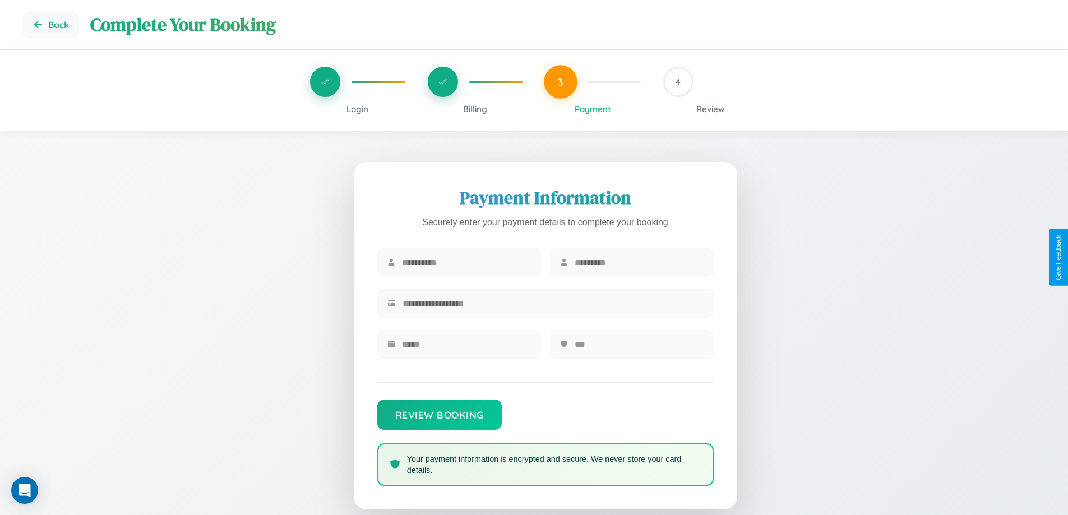
click at [466, 263] on input "text" at bounding box center [466, 262] width 129 height 27
type input "****"
click at [639, 263] on input "text" at bounding box center [639, 262] width 129 height 27
type input "*****"
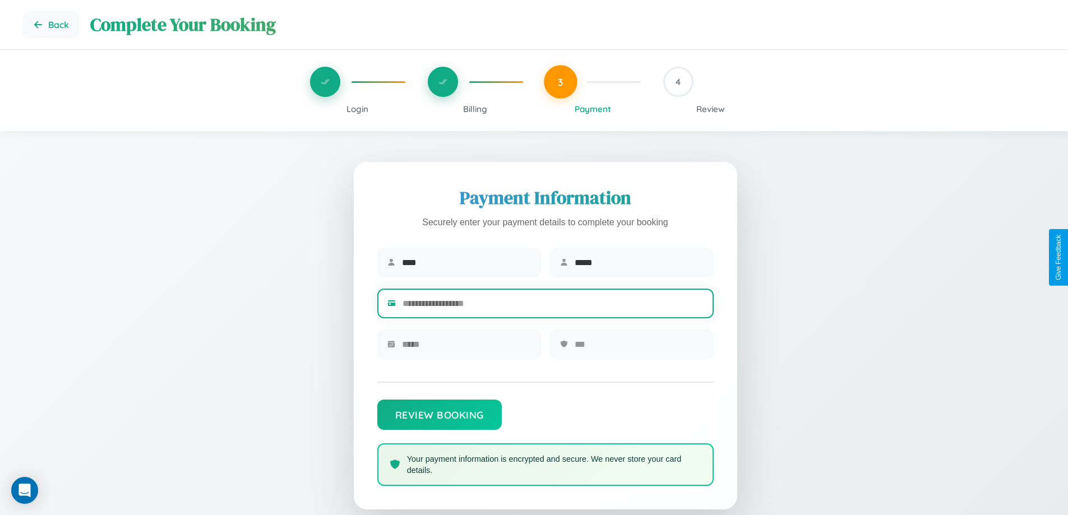
click at [553, 306] on input "text" at bounding box center [553, 303] width 301 height 27
type input "**********"
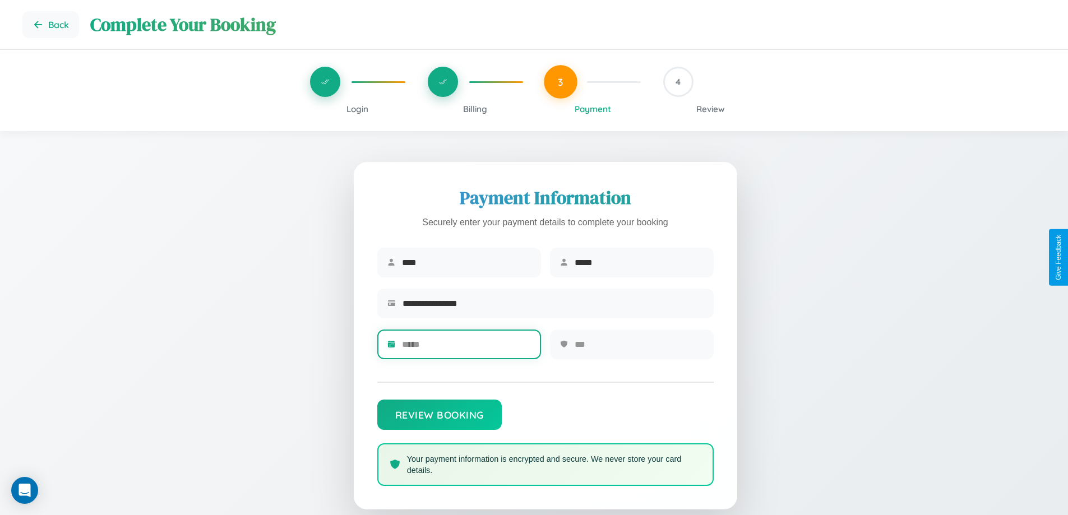
click at [466, 348] on input "text" at bounding box center [466, 344] width 129 height 27
type input "*****"
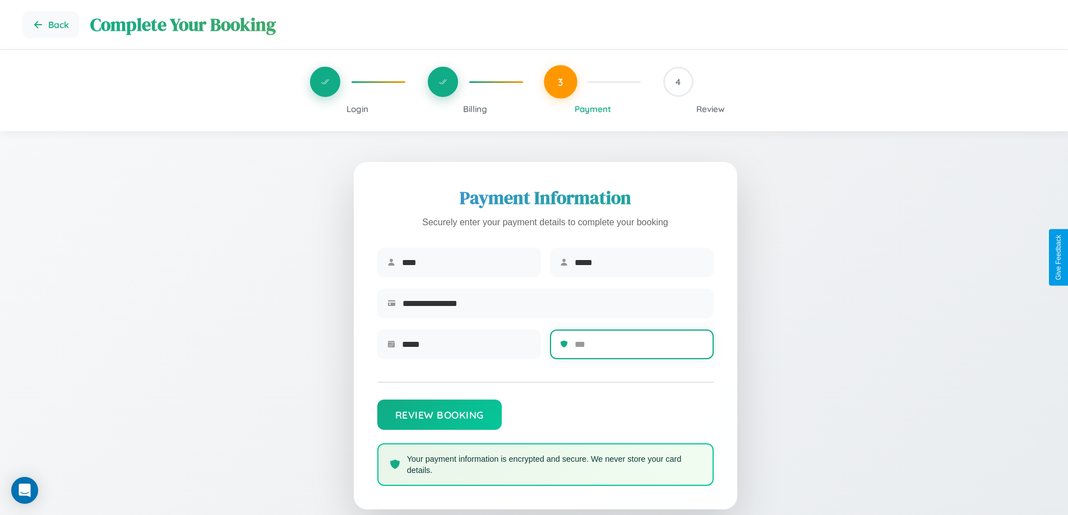
click at [639, 348] on input "text" at bounding box center [639, 344] width 129 height 27
type input "***"
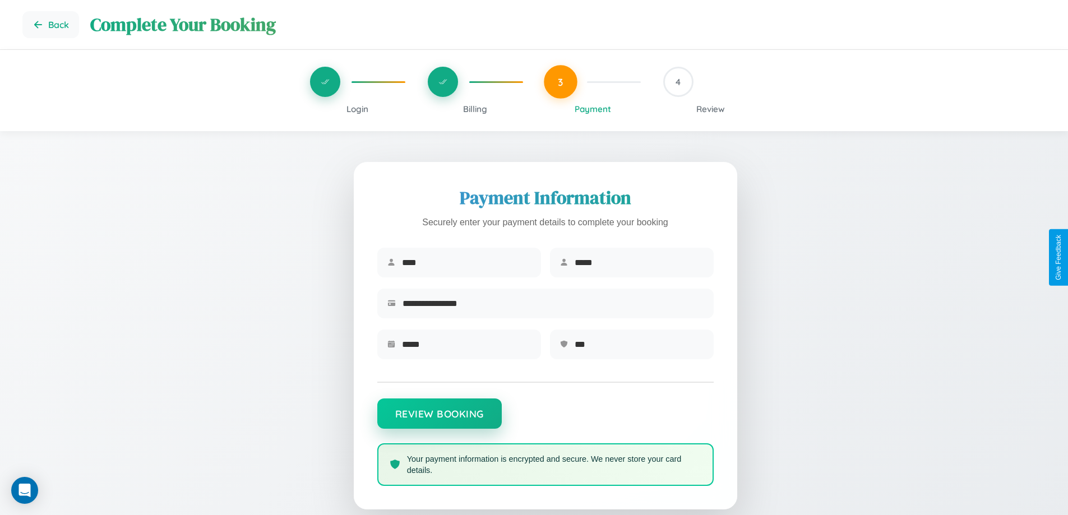
click at [439, 419] on button "Review Booking" at bounding box center [439, 414] width 124 height 30
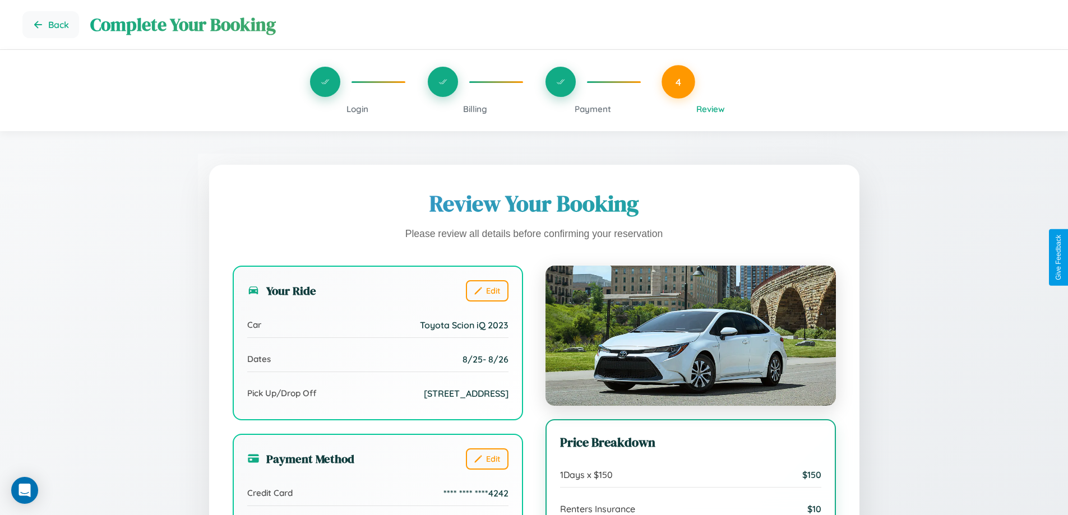
scroll to position [91, 0]
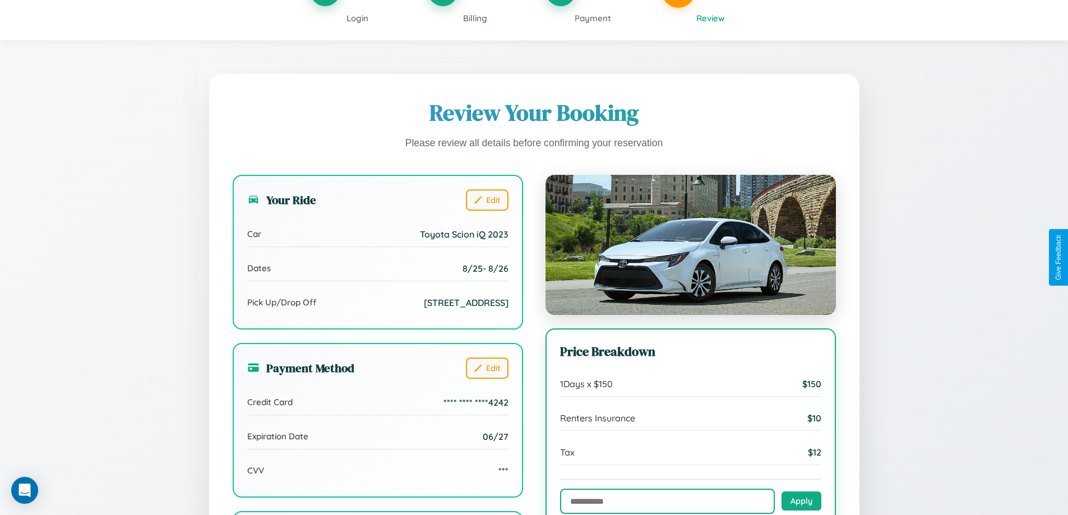
click at [667, 502] on input "text" at bounding box center [667, 501] width 215 height 25
type input "**********"
click at [801, 502] on button "Apply" at bounding box center [802, 500] width 40 height 19
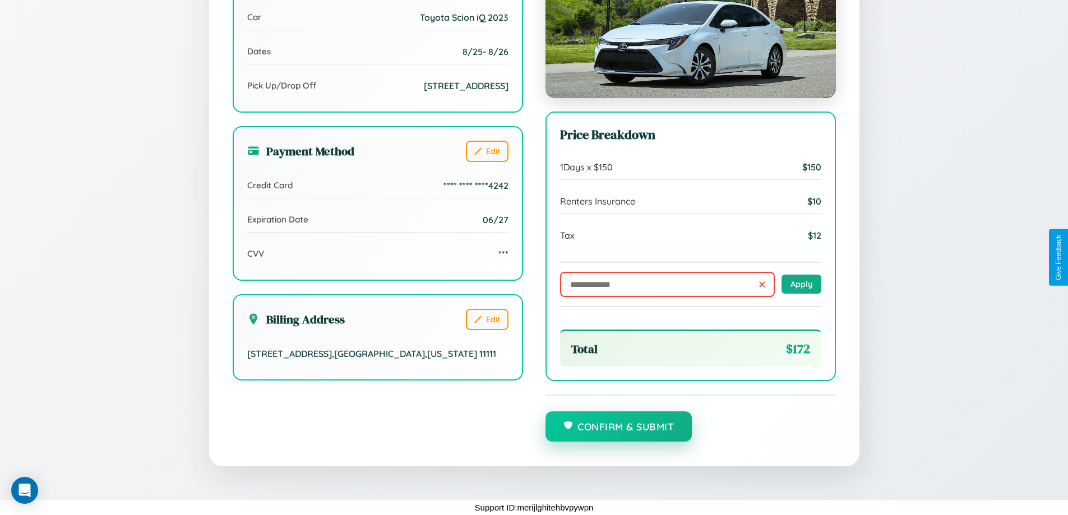
click at [618, 427] on button "Confirm & Submit" at bounding box center [619, 427] width 147 height 30
